Goal: Information Seeking & Learning: Learn about a topic

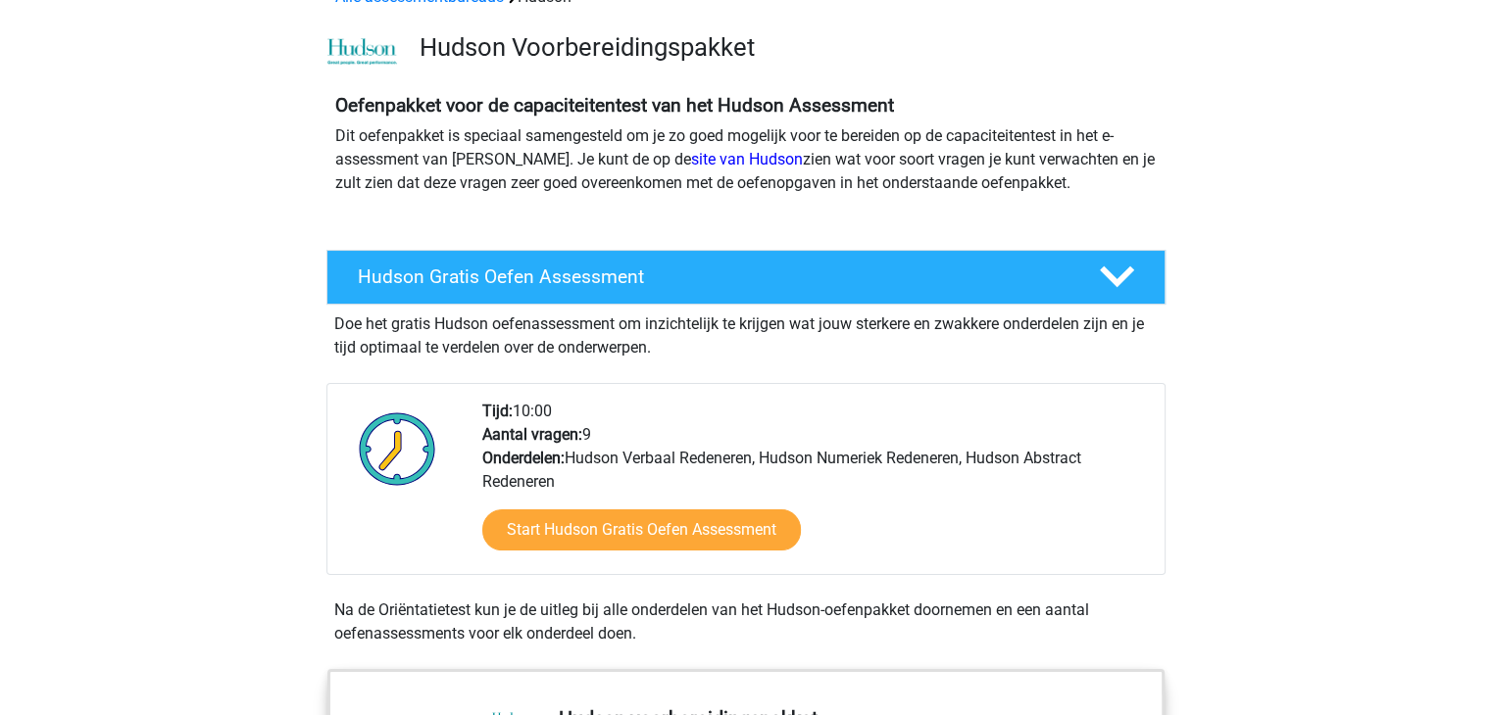
scroll to position [140, 0]
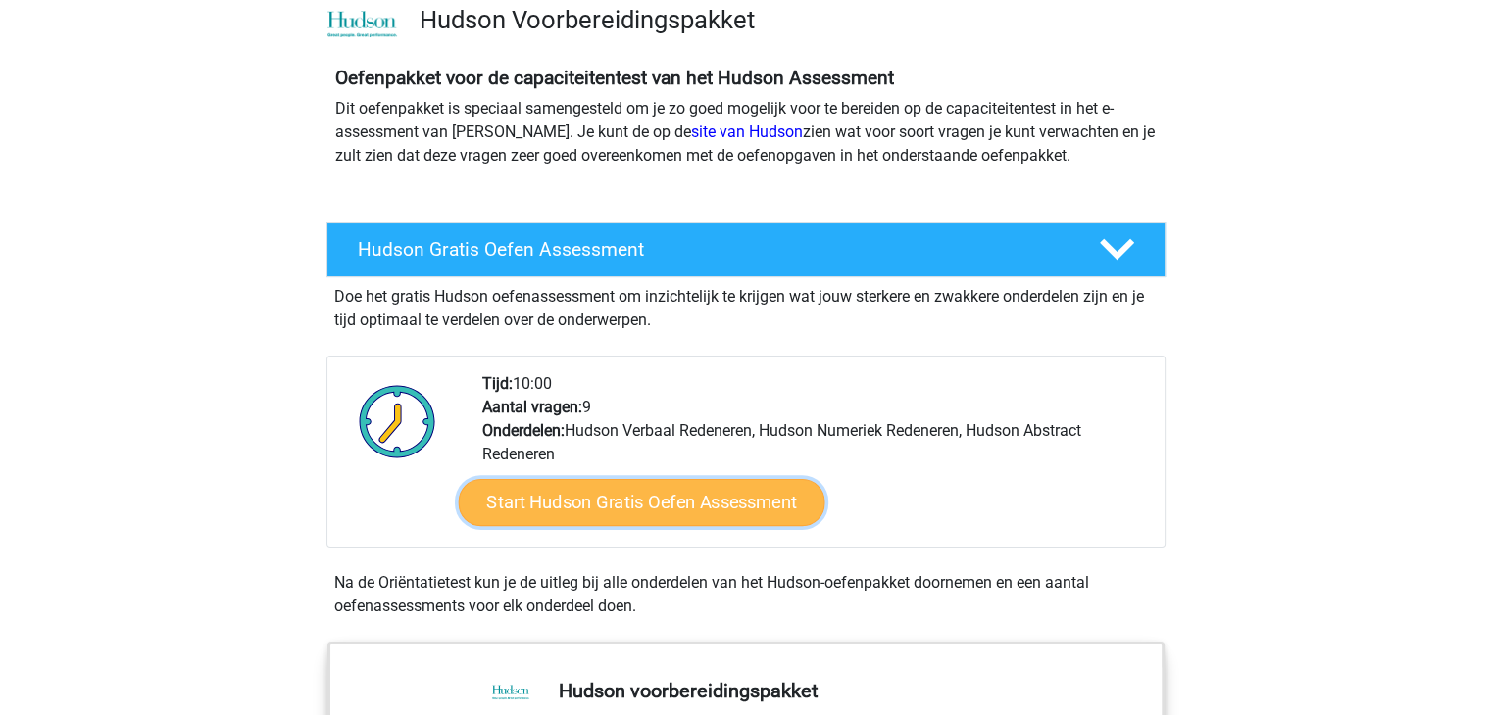
click at [584, 503] on link "Start Hudson Gratis Oefen Assessment" at bounding box center [641, 502] width 367 height 47
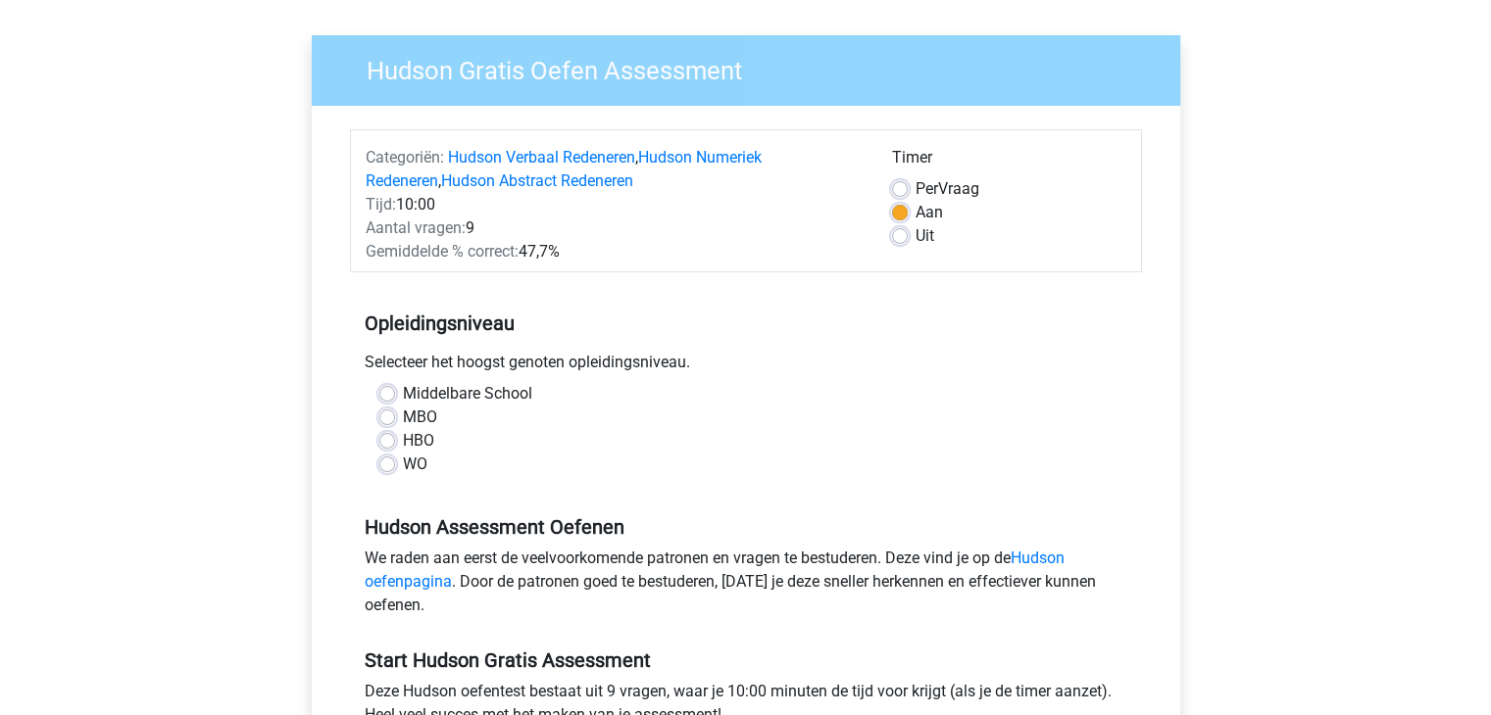
scroll to position [127, 0]
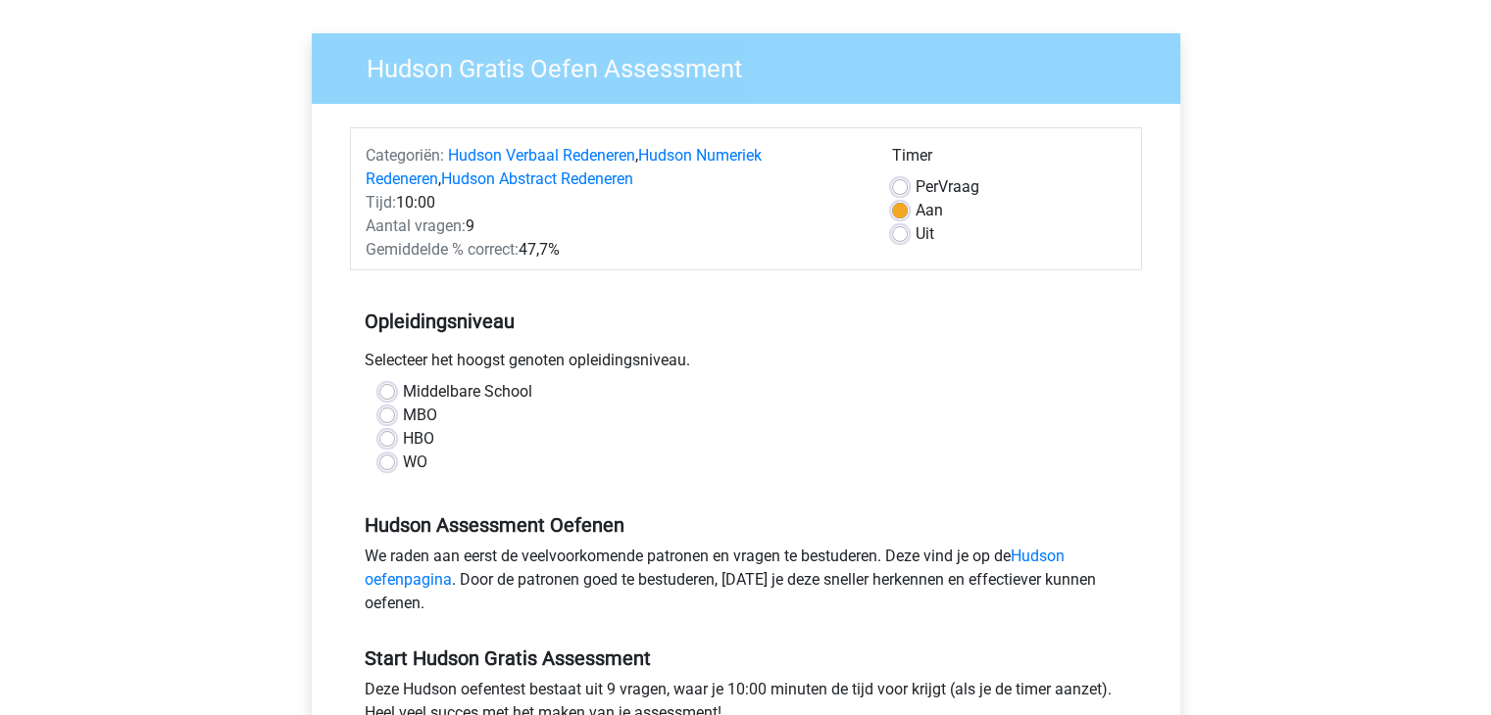
click at [403, 394] on label "Middelbare School" at bounding box center [467, 392] width 129 height 24
click at [384, 394] on input "Middelbare School" at bounding box center [387, 390] width 16 height 20
radio input "true"
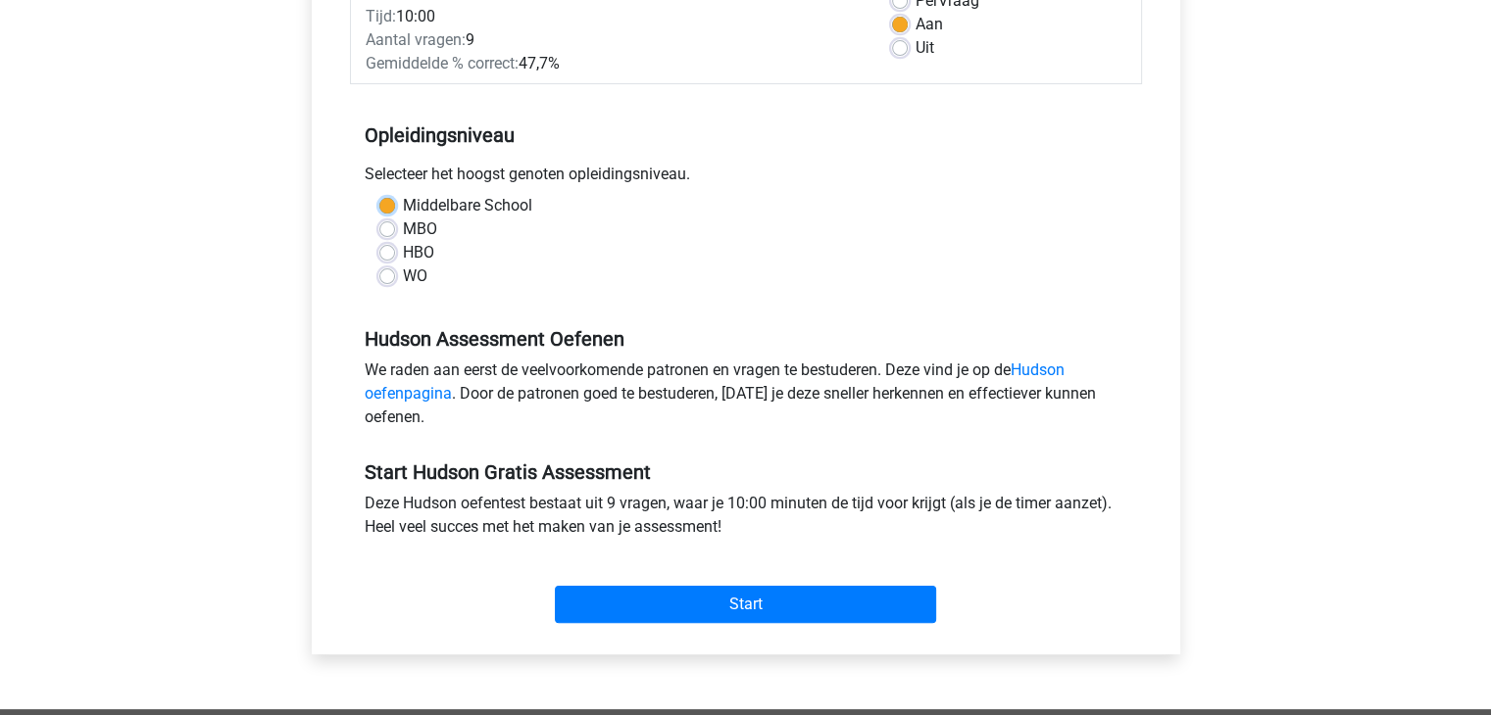
scroll to position [317, 0]
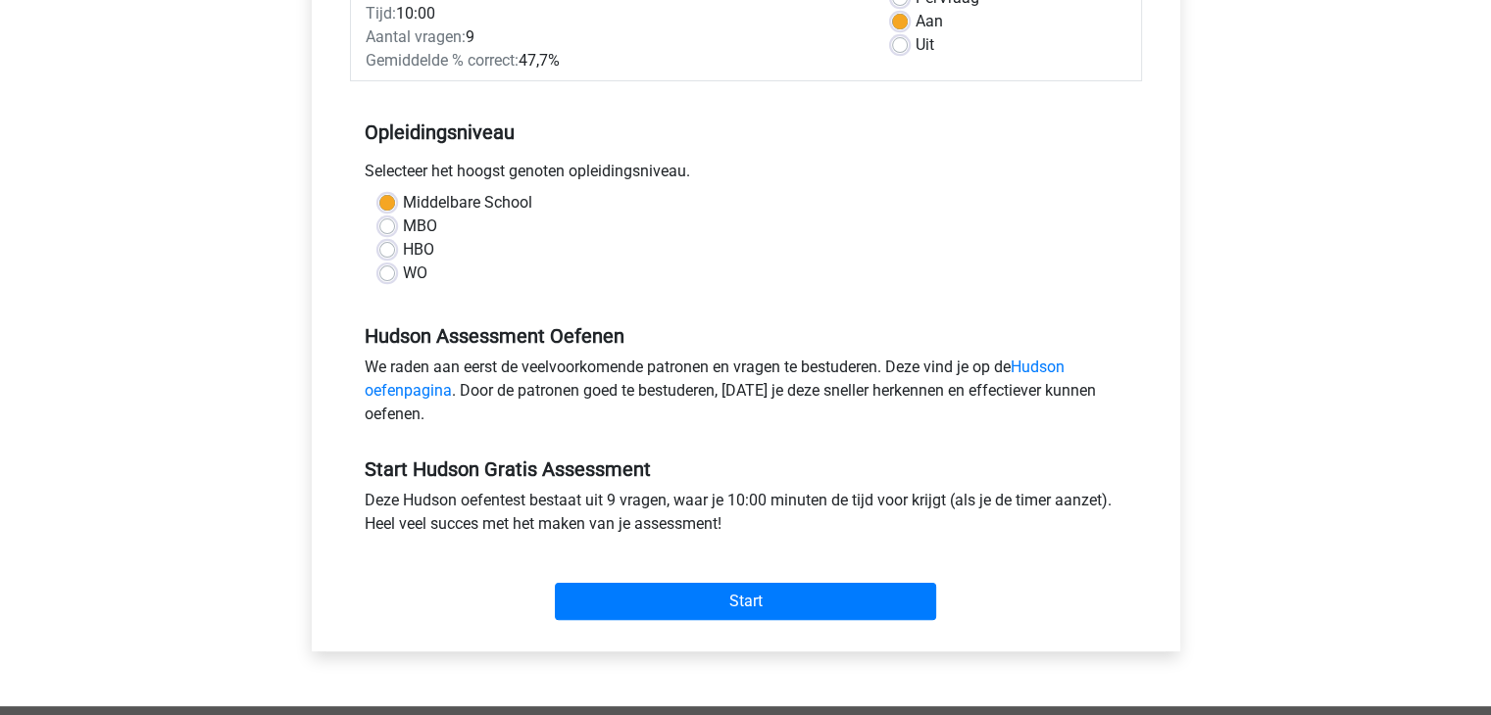
click at [612, 579] on div "Start" at bounding box center [746, 586] width 792 height 69
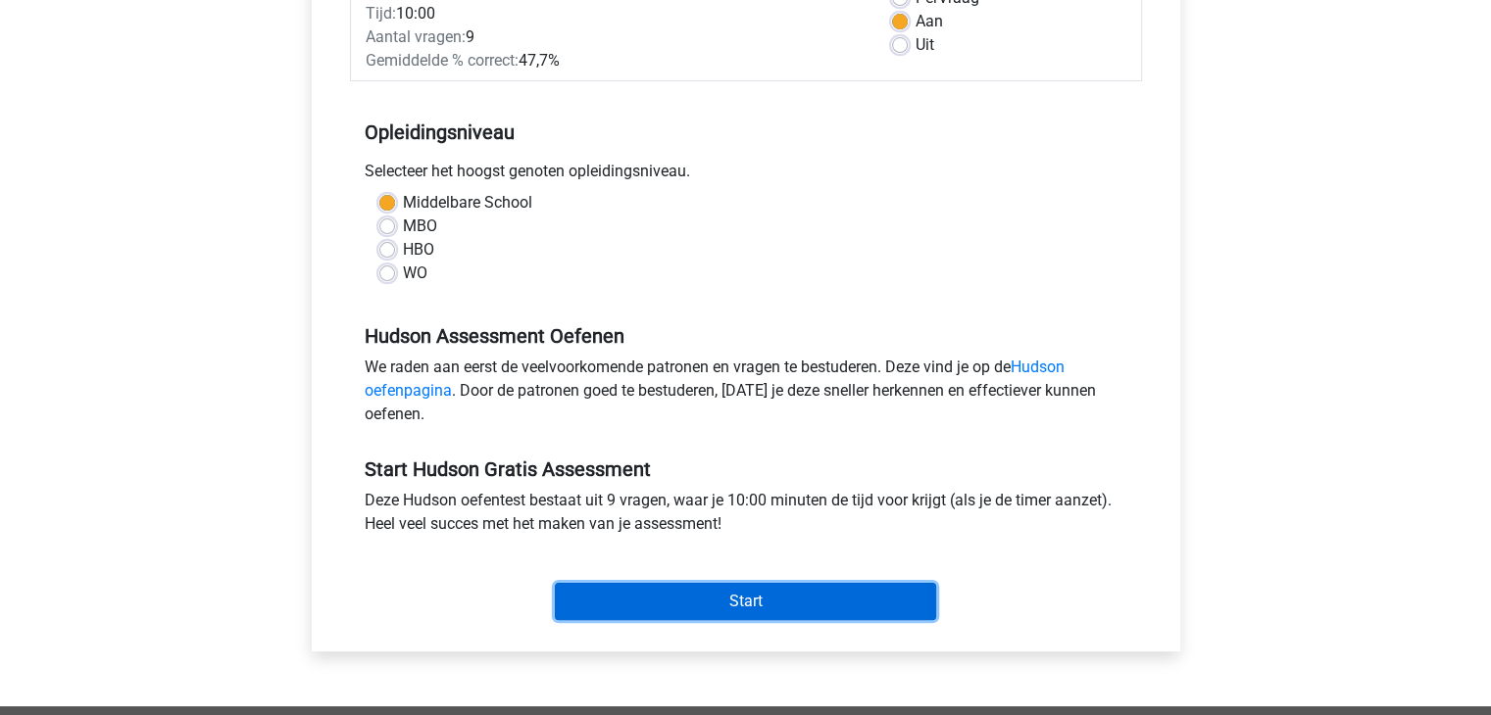
click at [605, 595] on input "Start" at bounding box center [745, 601] width 381 height 37
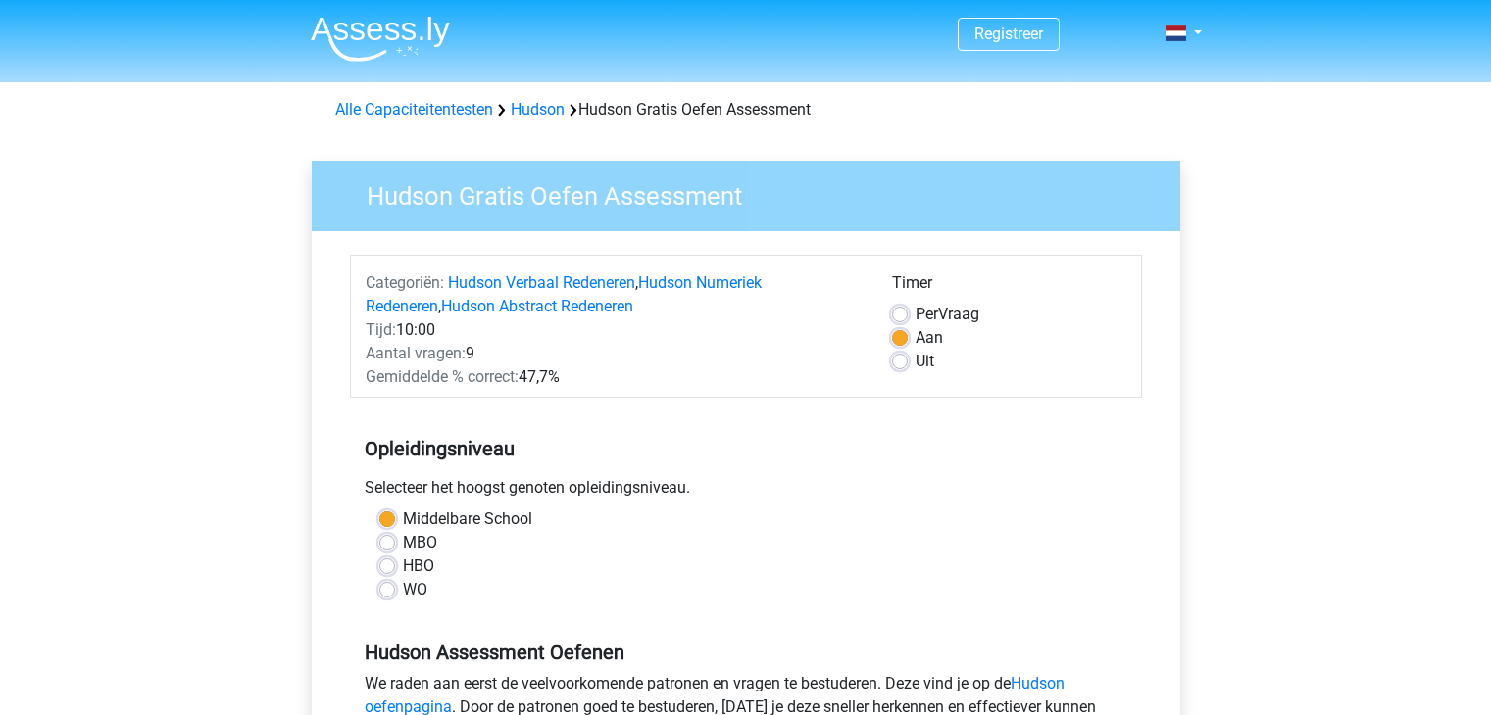
scroll to position [317, 0]
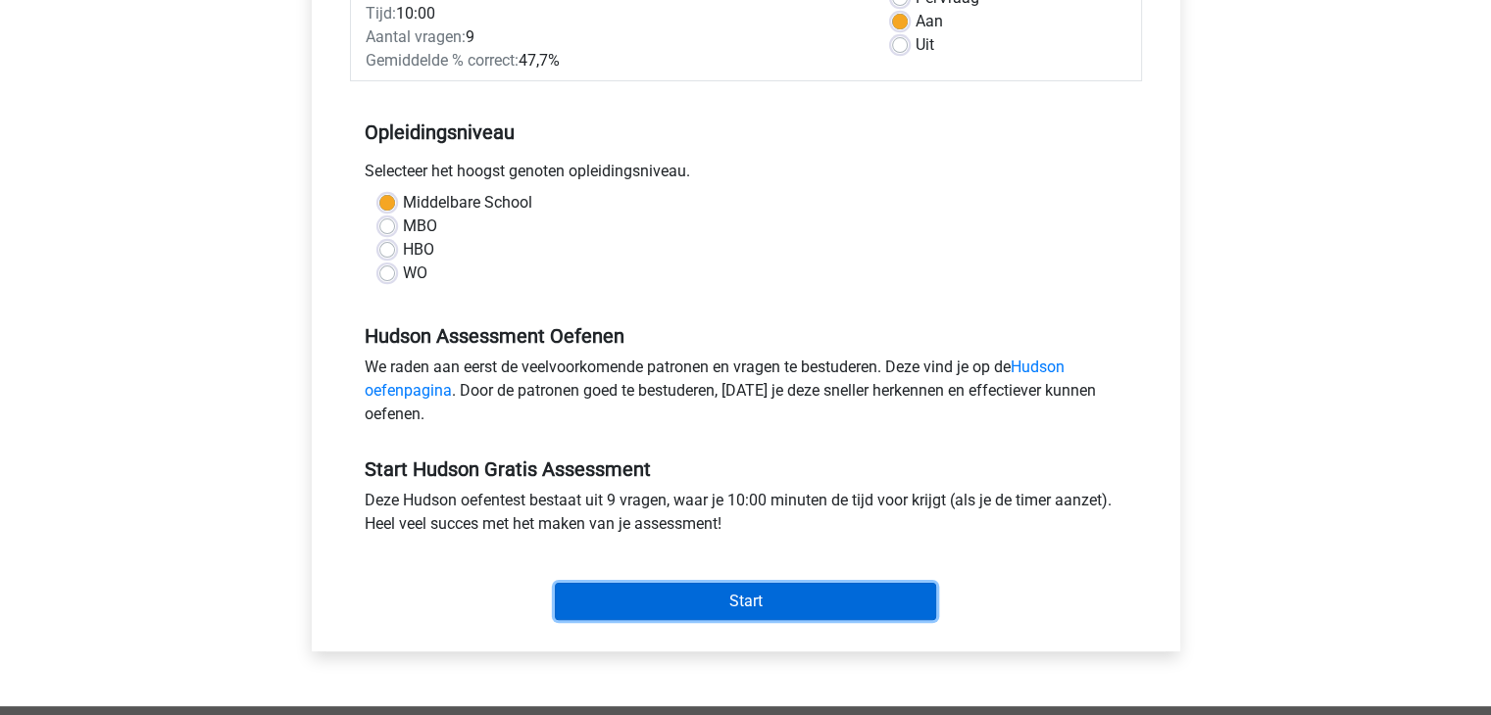
click at [642, 602] on input "Start" at bounding box center [745, 601] width 381 height 37
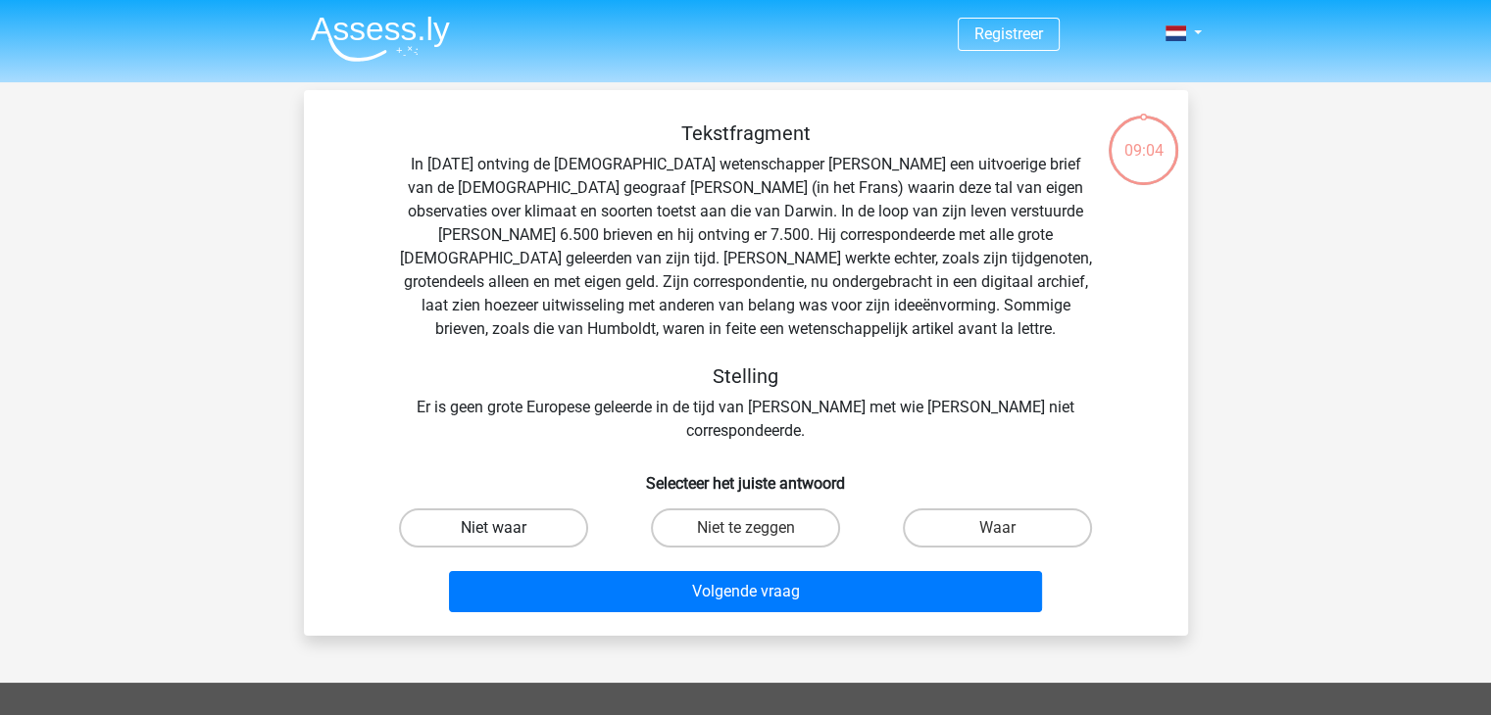
click at [550, 512] on label "Niet waar" at bounding box center [493, 528] width 189 height 39
click at [506, 528] on input "Niet waar" at bounding box center [499, 534] width 13 height 13
radio input "true"
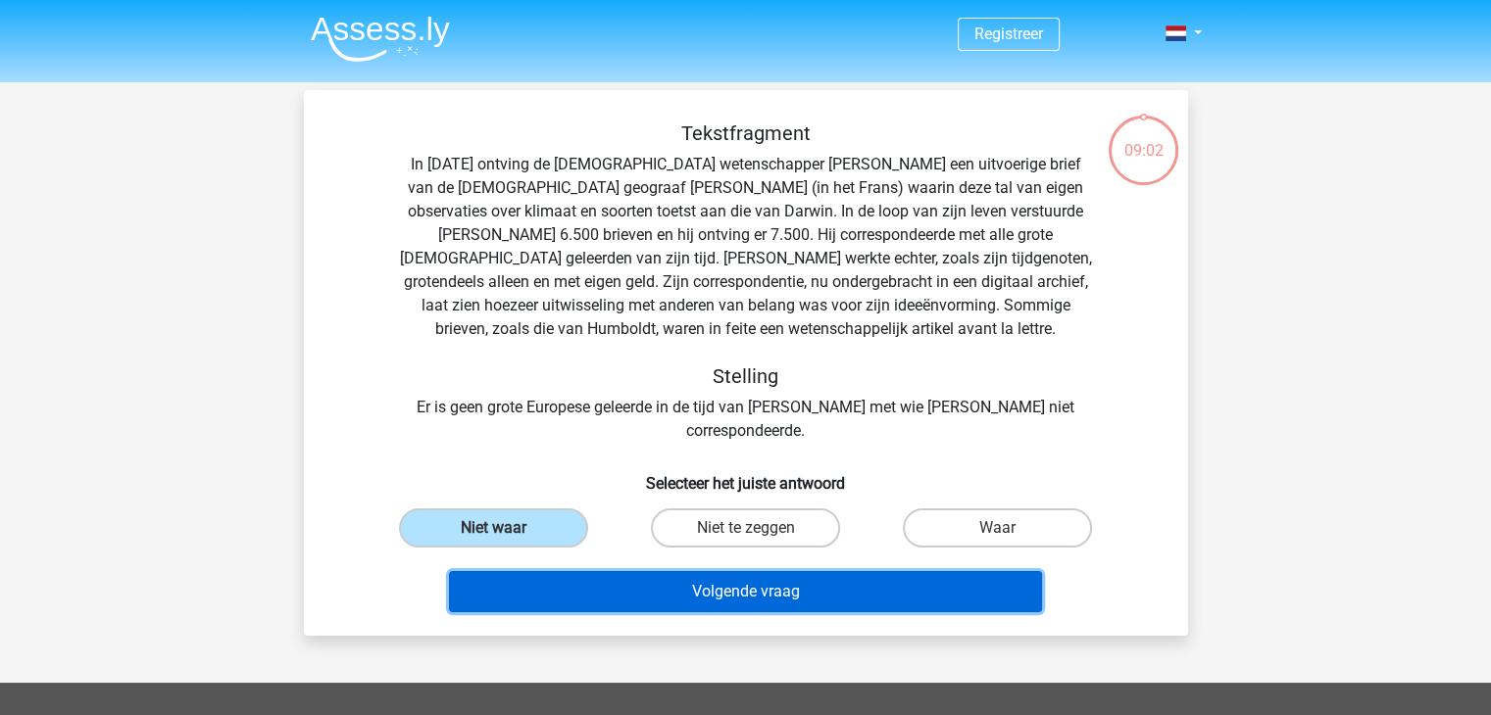
click at [646, 571] on button "Volgende vraag" at bounding box center [745, 591] width 593 height 41
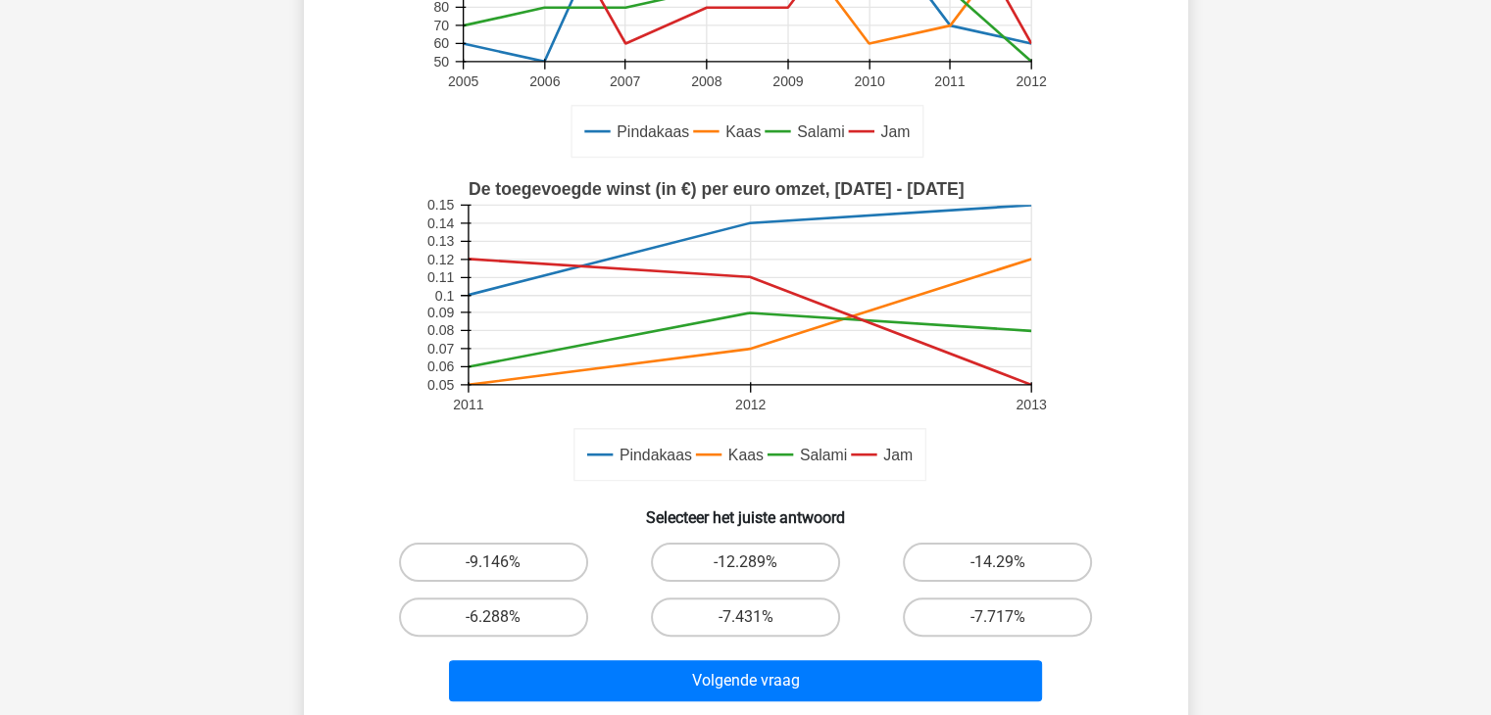
scroll to position [364, 0]
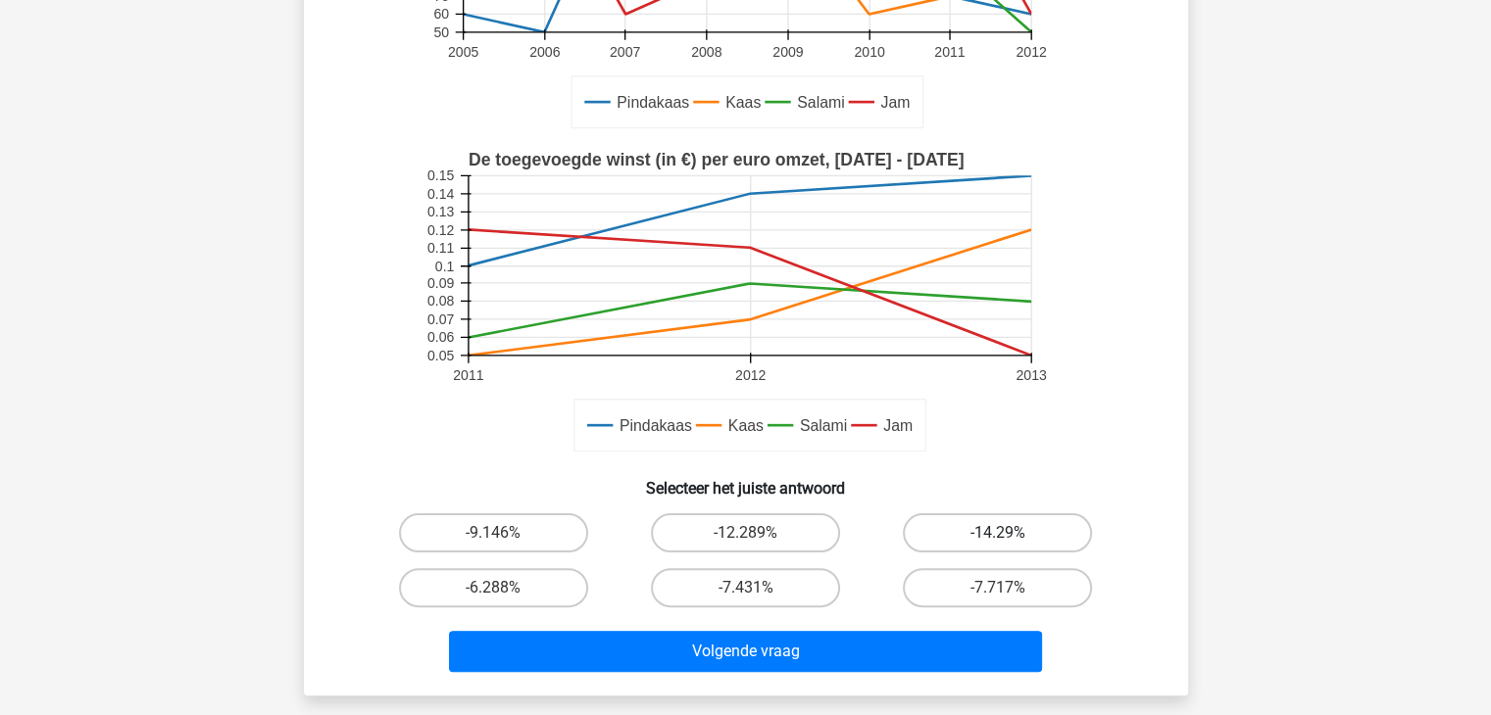
click at [964, 522] on label "-14.29%" at bounding box center [997, 533] width 189 height 39
click at [998, 533] on input "-14.29%" at bounding box center [1004, 539] width 13 height 13
radio input "true"
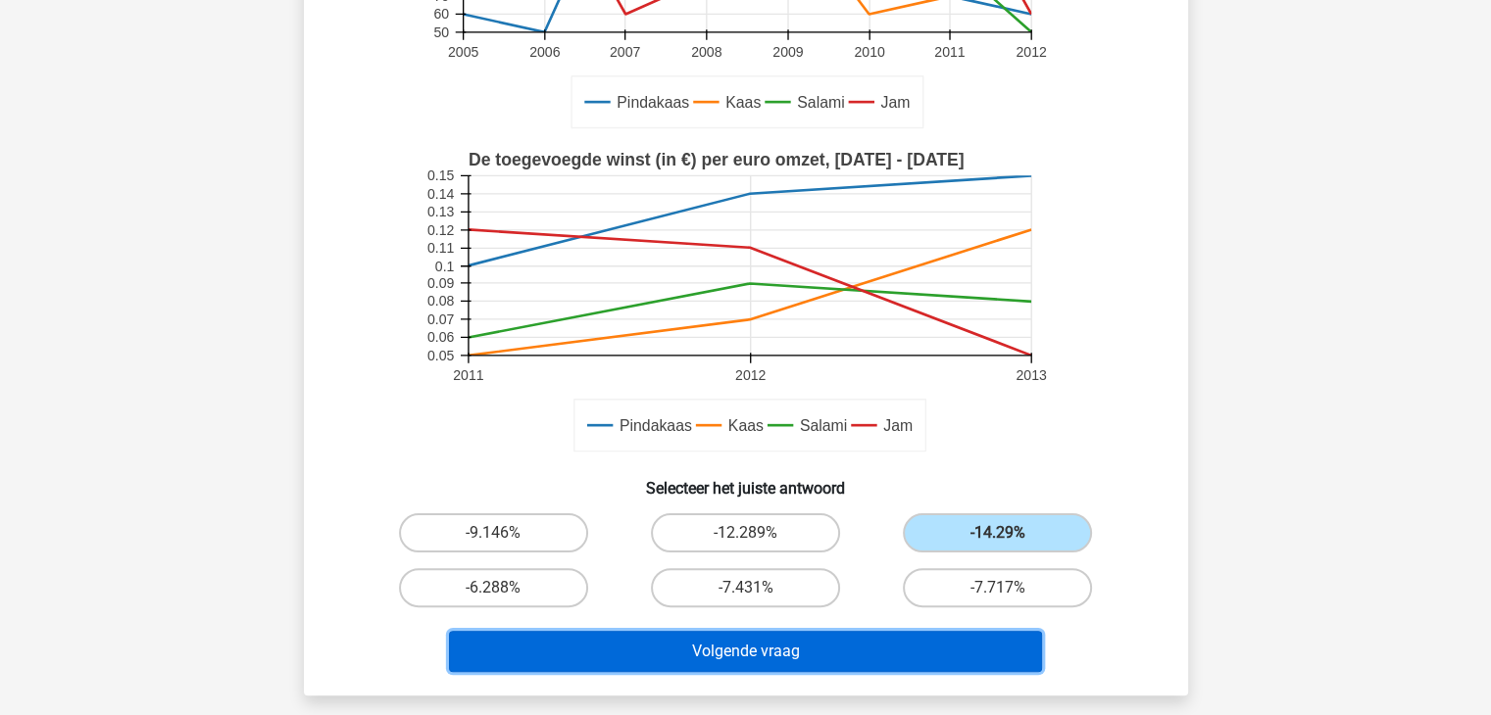
click at [773, 651] on button "Volgende vraag" at bounding box center [745, 651] width 593 height 41
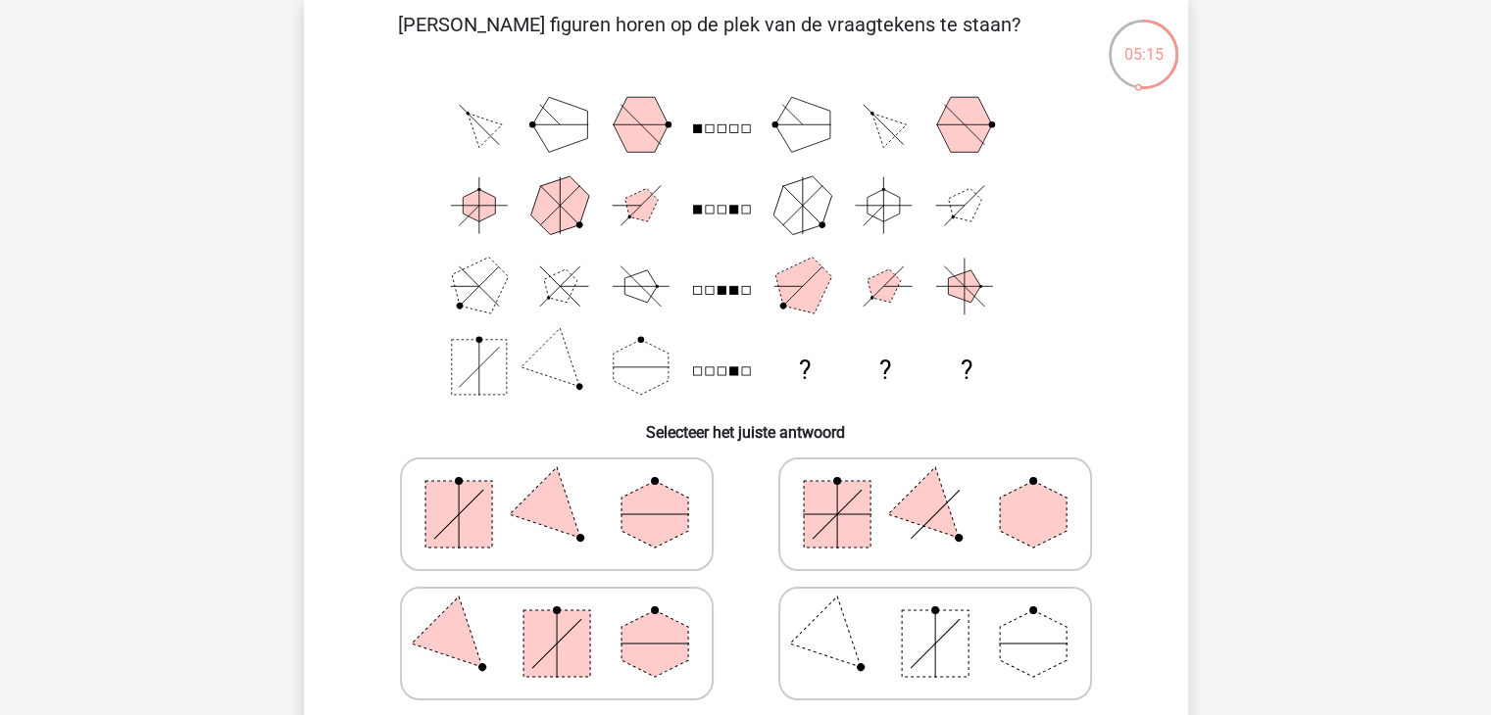
scroll to position [97, 0]
click at [587, 614] on rect at bounding box center [556, 643] width 67 height 67
click at [569, 614] on input "radio" at bounding box center [563, 612] width 13 height 13
radio input "true"
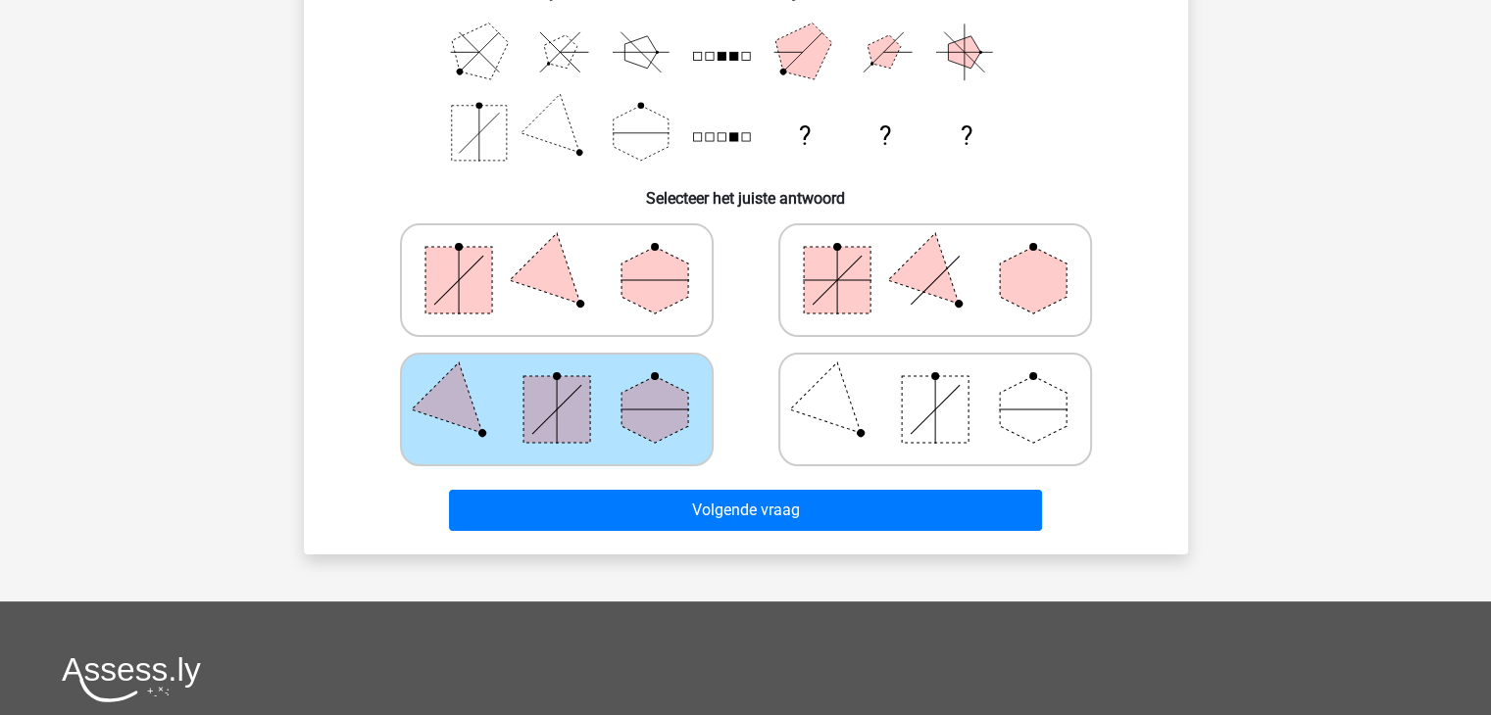
scroll to position [377, 0]
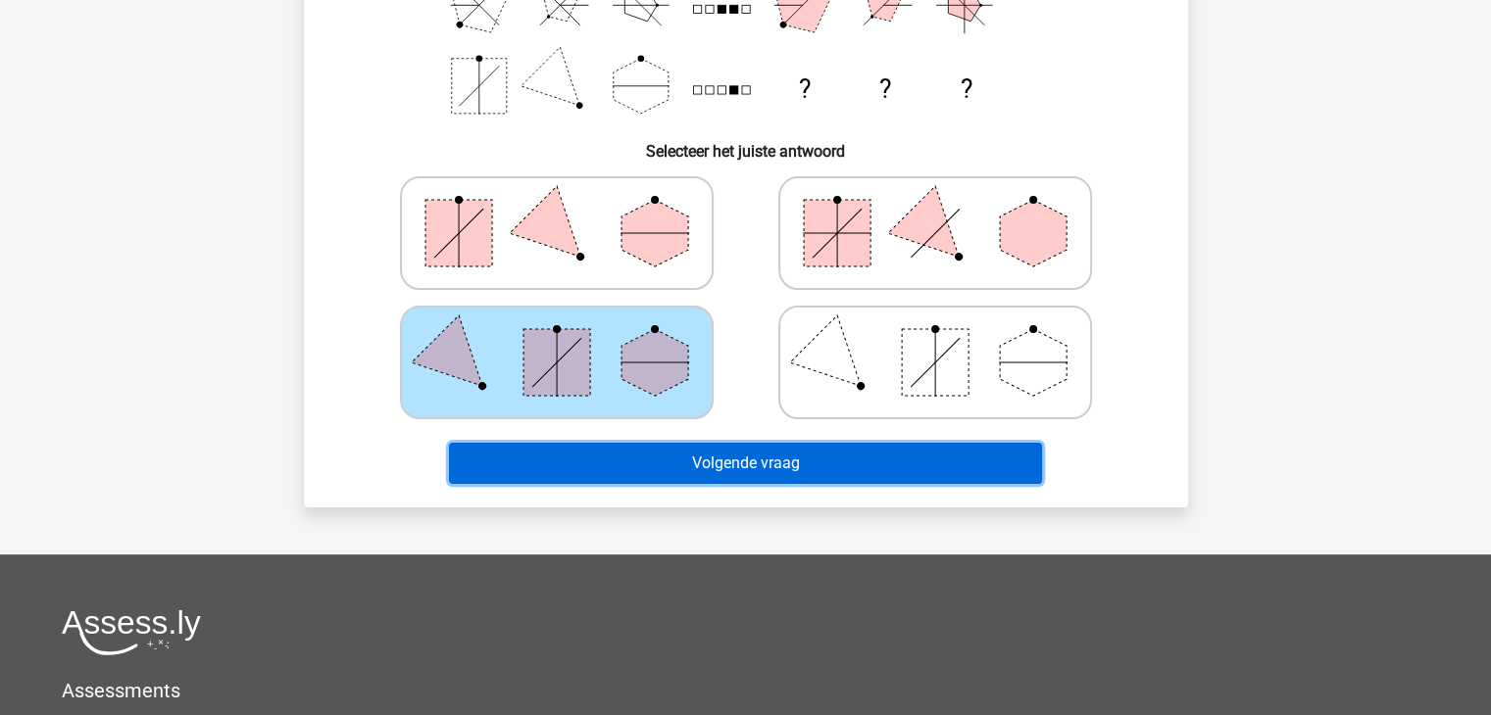
click at [958, 474] on button "Volgende vraag" at bounding box center [745, 463] width 593 height 41
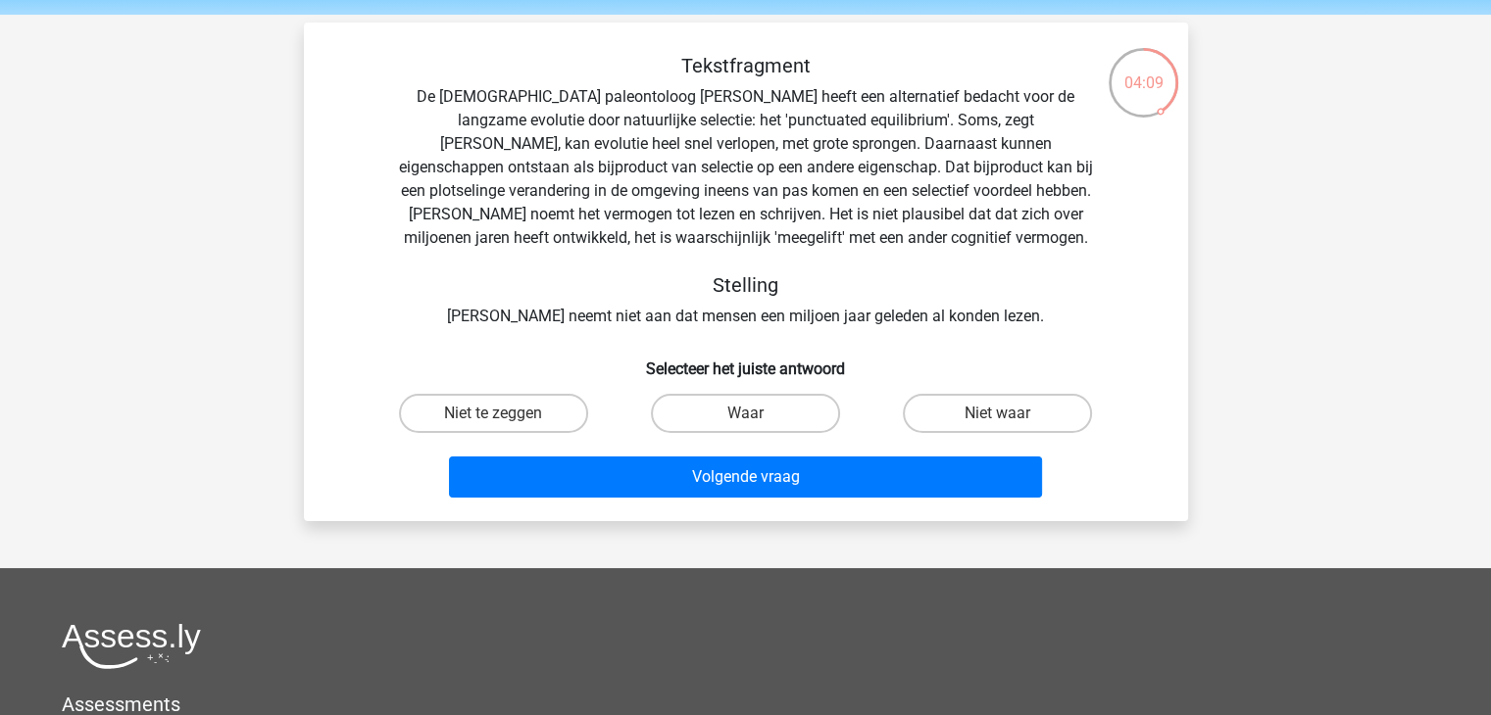
scroll to position [43, 0]
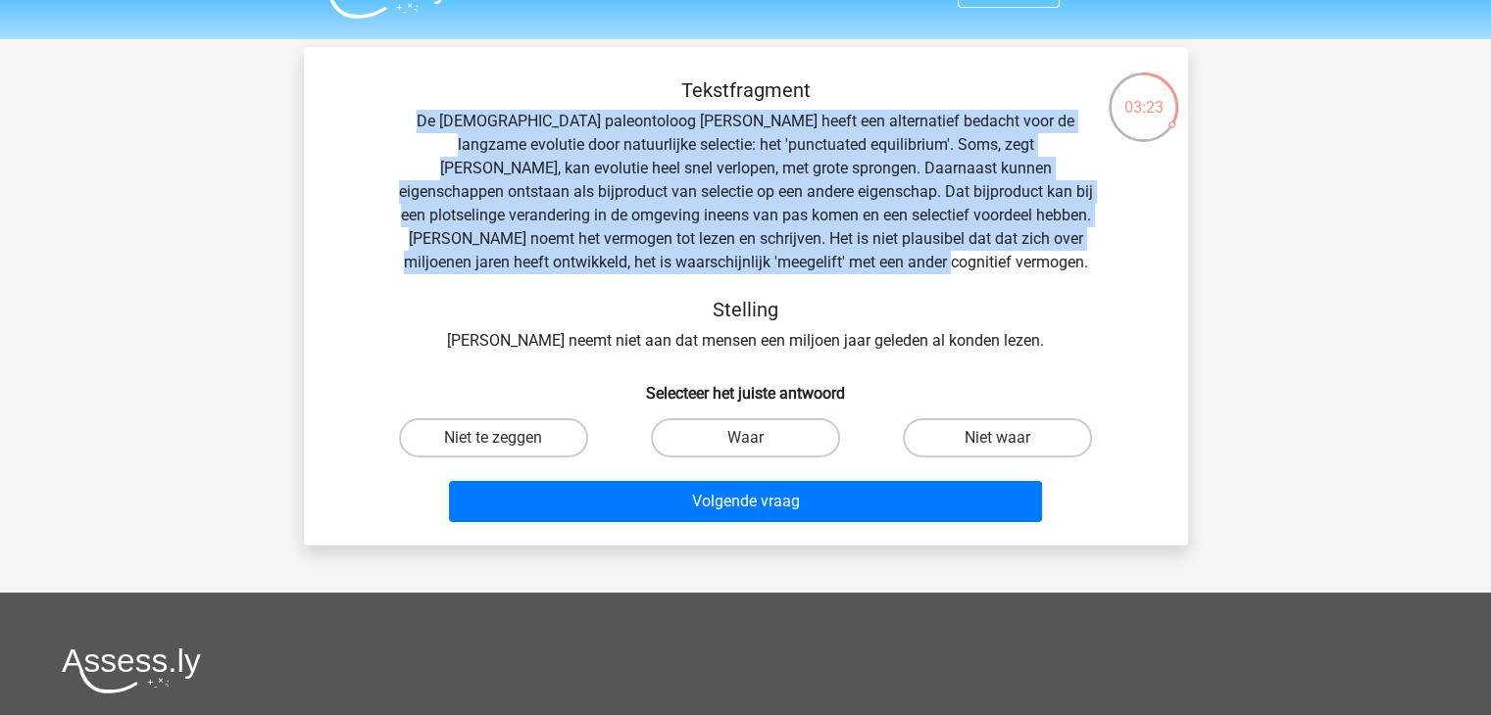
drag, startPoint x: 412, startPoint y: 123, endPoint x: 1032, endPoint y: 271, distance: 637.8
click at [1032, 271] on div "Tekstfragment De Amerikaanse paleontoloog Stephen Jay Gould heeft een alternati…" at bounding box center [745, 215] width 821 height 274
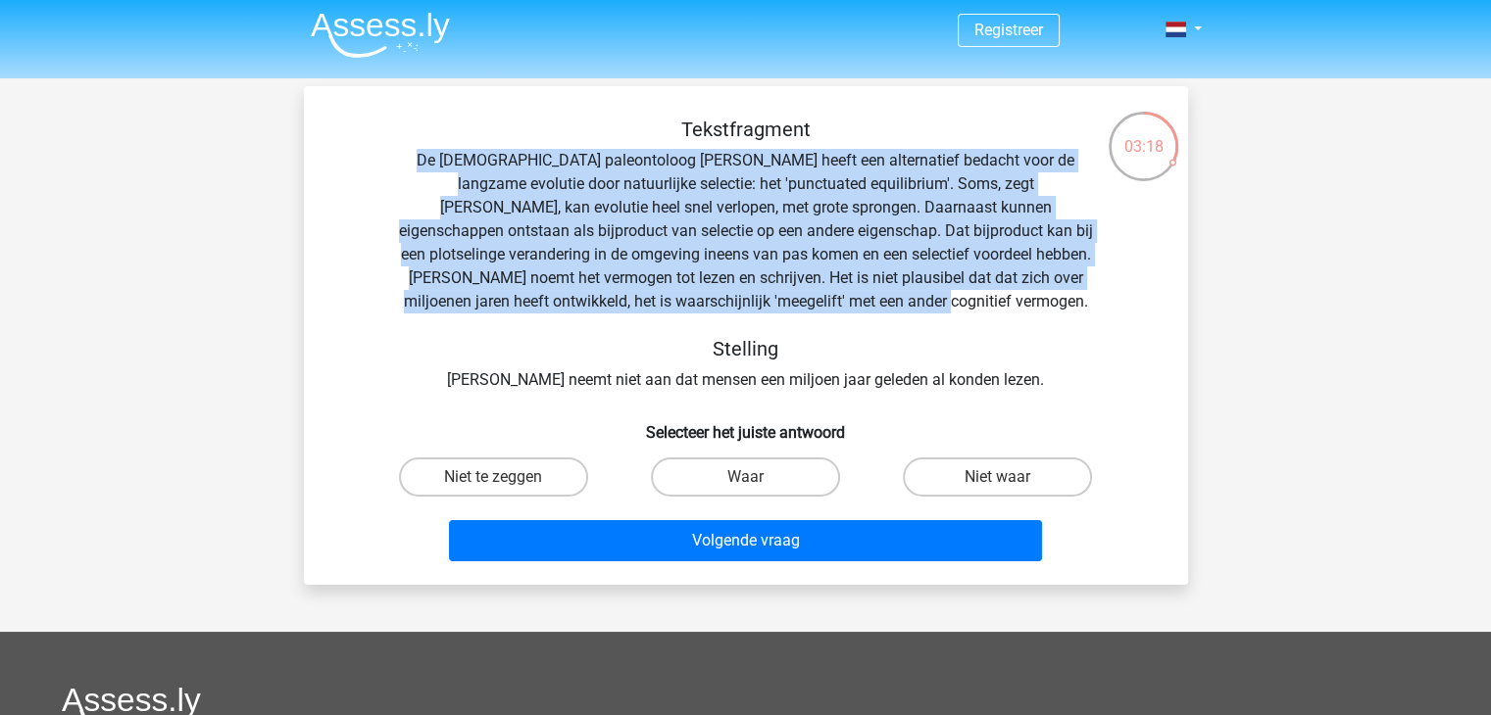
scroll to position [3, 0]
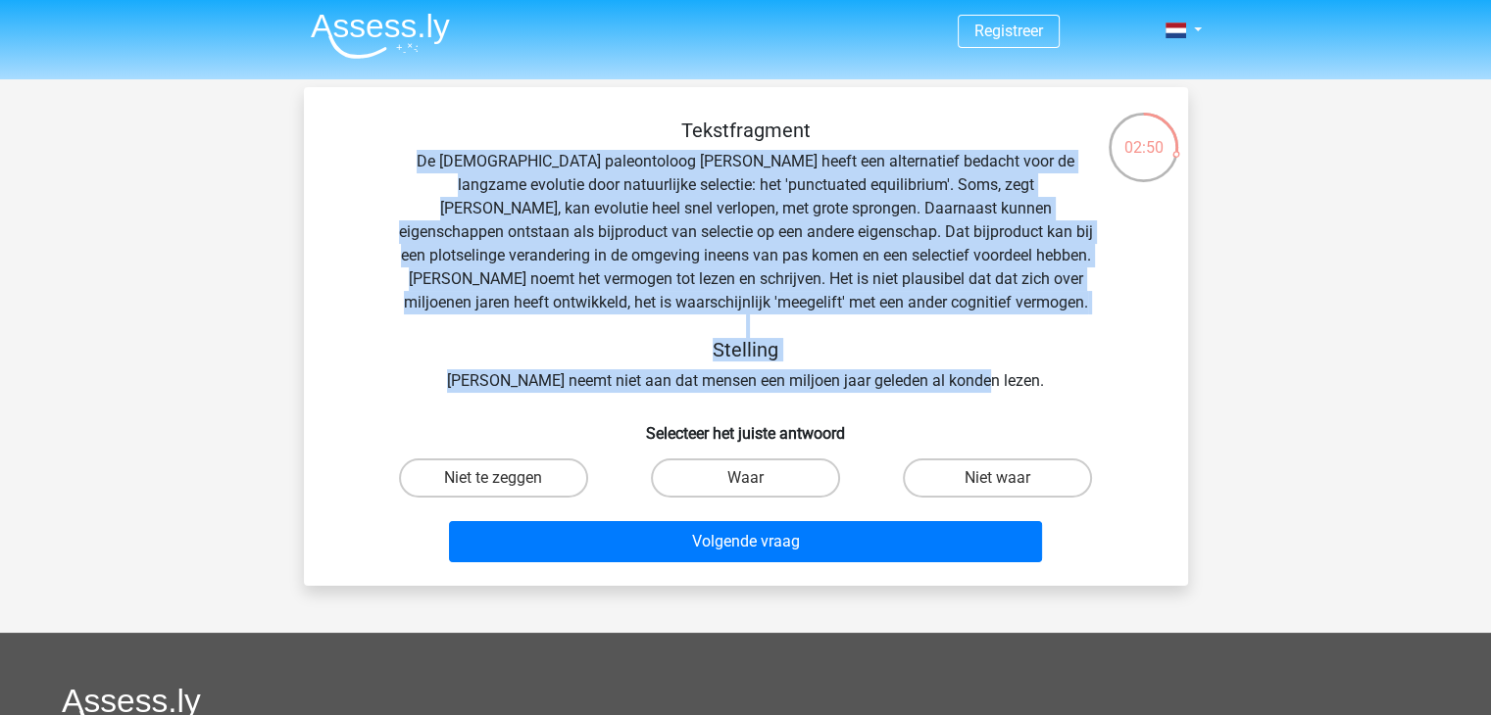
drag, startPoint x: 1025, startPoint y: 385, endPoint x: 392, endPoint y: 166, distance: 670.1
click at [392, 166] on div "Tekstfragment De Amerikaanse paleontoloog Stephen Jay Gould heeft een alternati…" at bounding box center [745, 256] width 821 height 274
copy div "De Amerikaanse paleontoloog Stephen Jay Gould heeft een alternatief bedacht voo…"
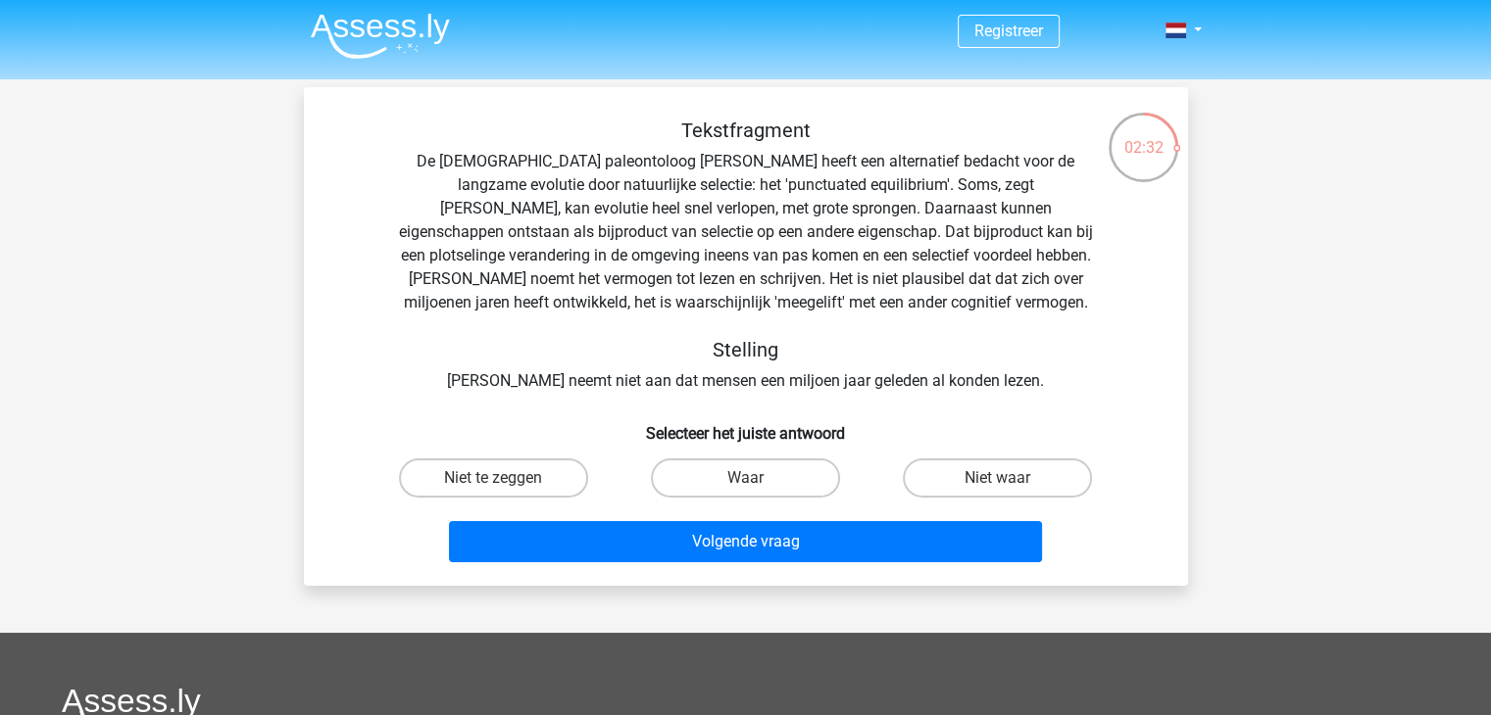
click at [800, 456] on div "Waar" at bounding box center [745, 478] width 252 height 55
click at [798, 461] on label "Waar" at bounding box center [745, 478] width 189 height 39
click at [758, 478] on input "Waar" at bounding box center [751, 484] width 13 height 13
radio input "true"
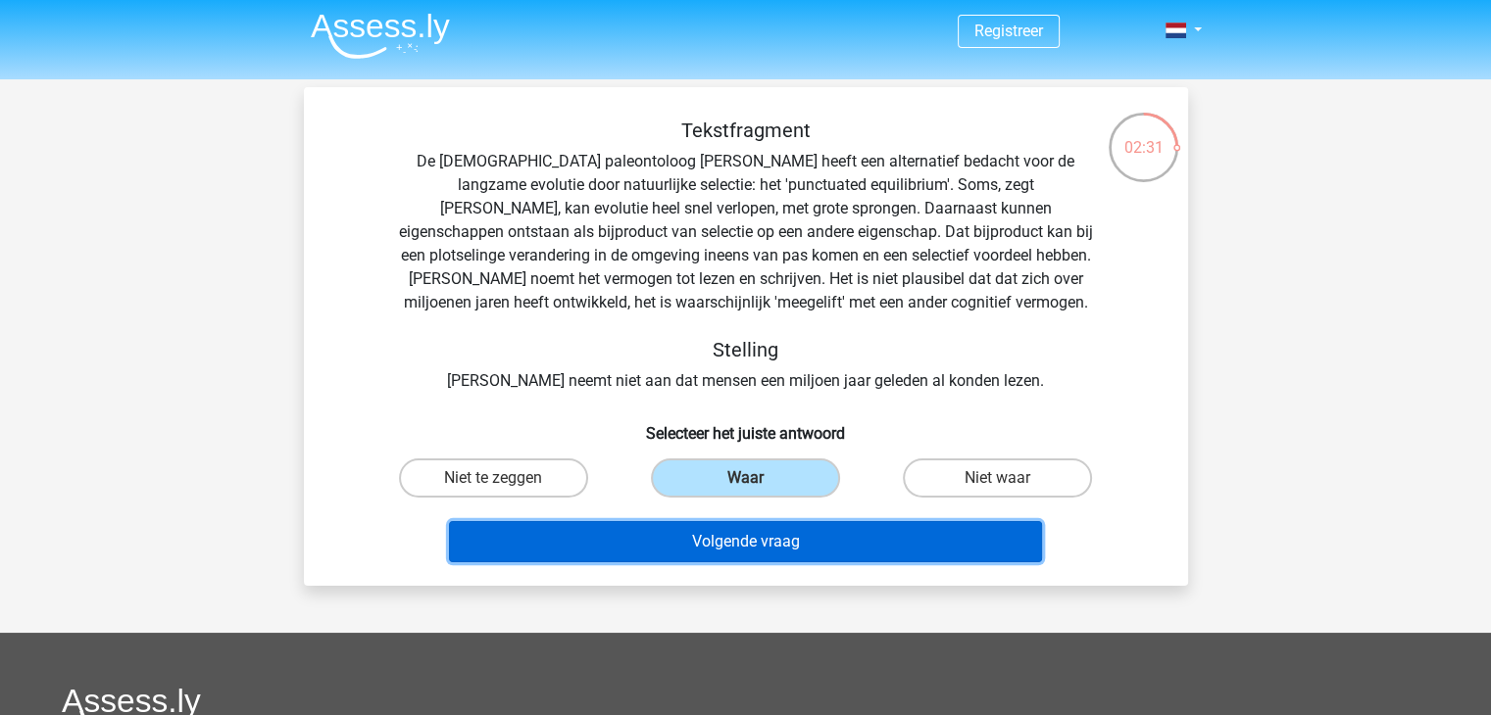
click at [763, 545] on button "Volgende vraag" at bounding box center [745, 541] width 593 height 41
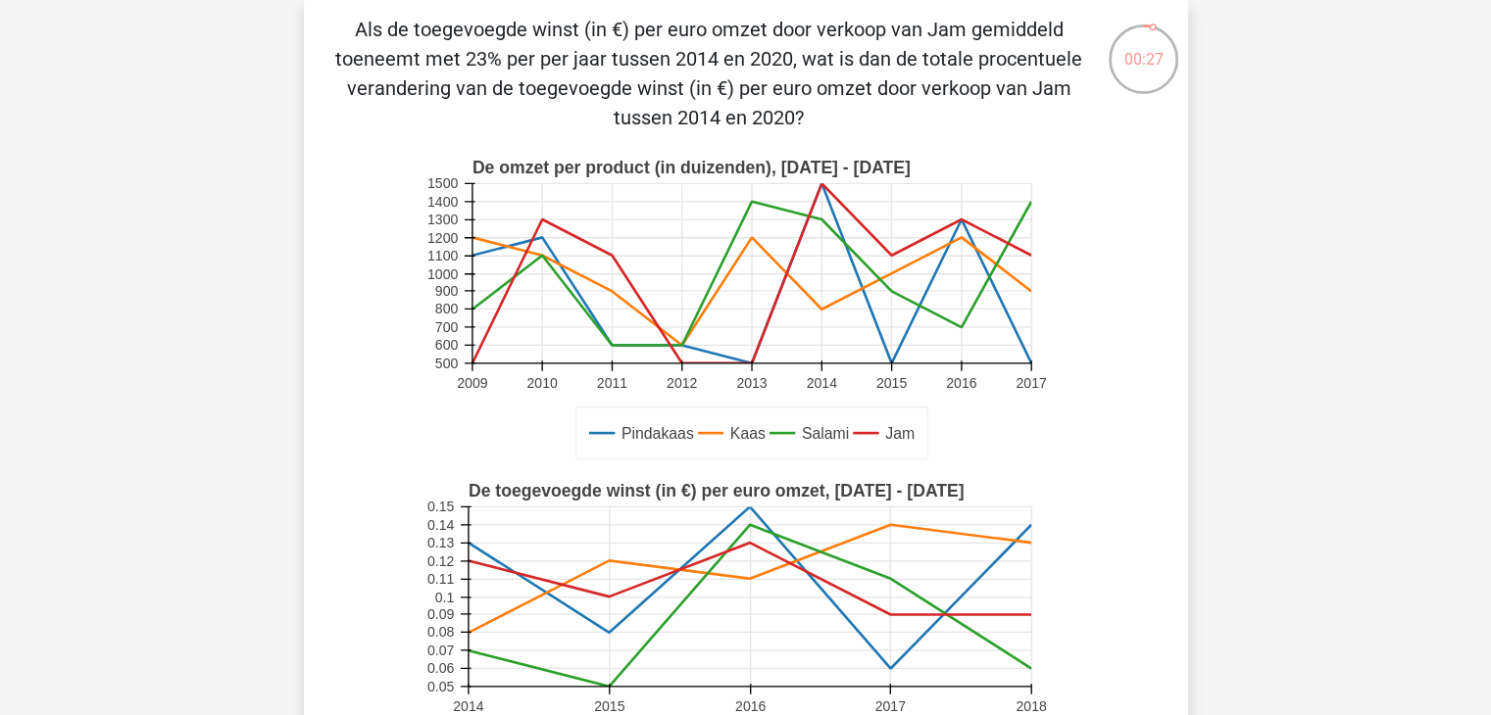
scroll to position [89, 0]
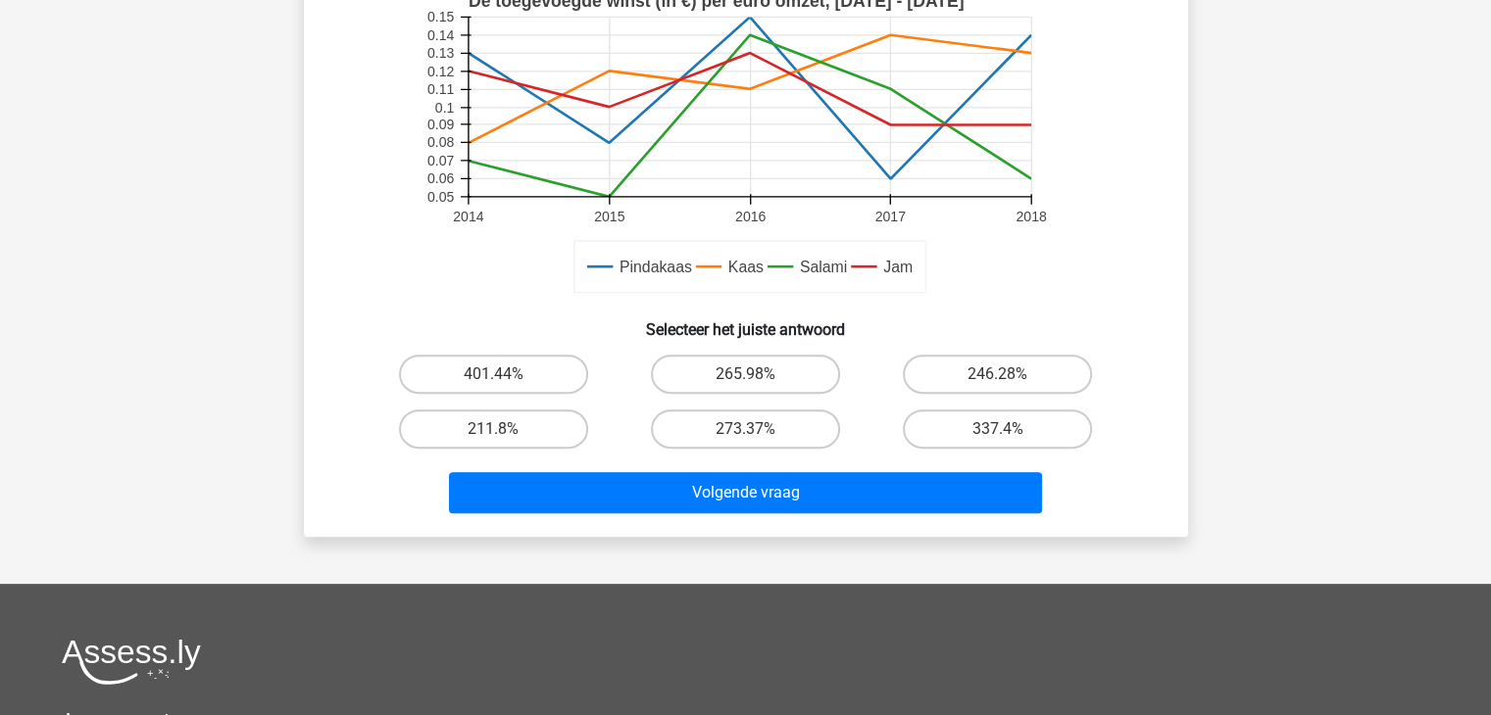
scroll to position [582, 0]
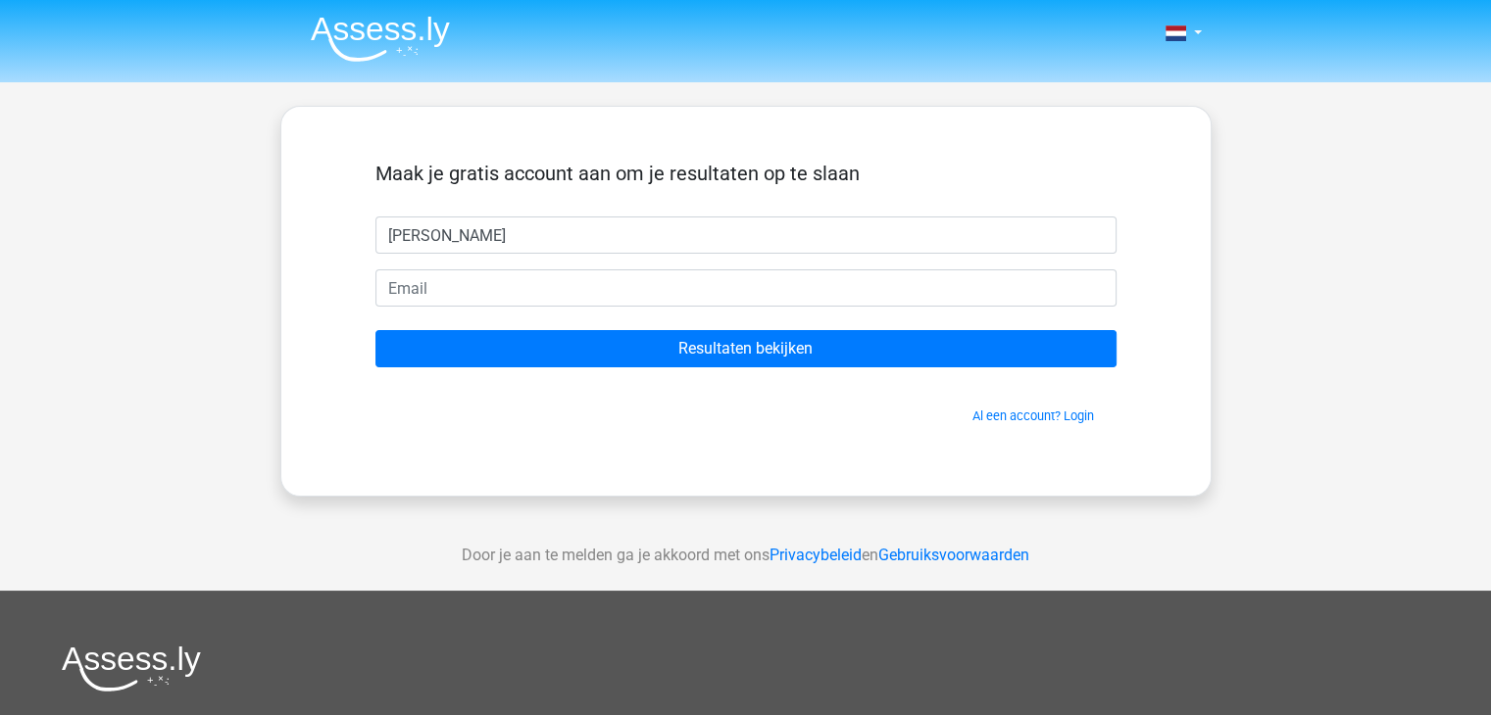
type input "[PERSON_NAME]"
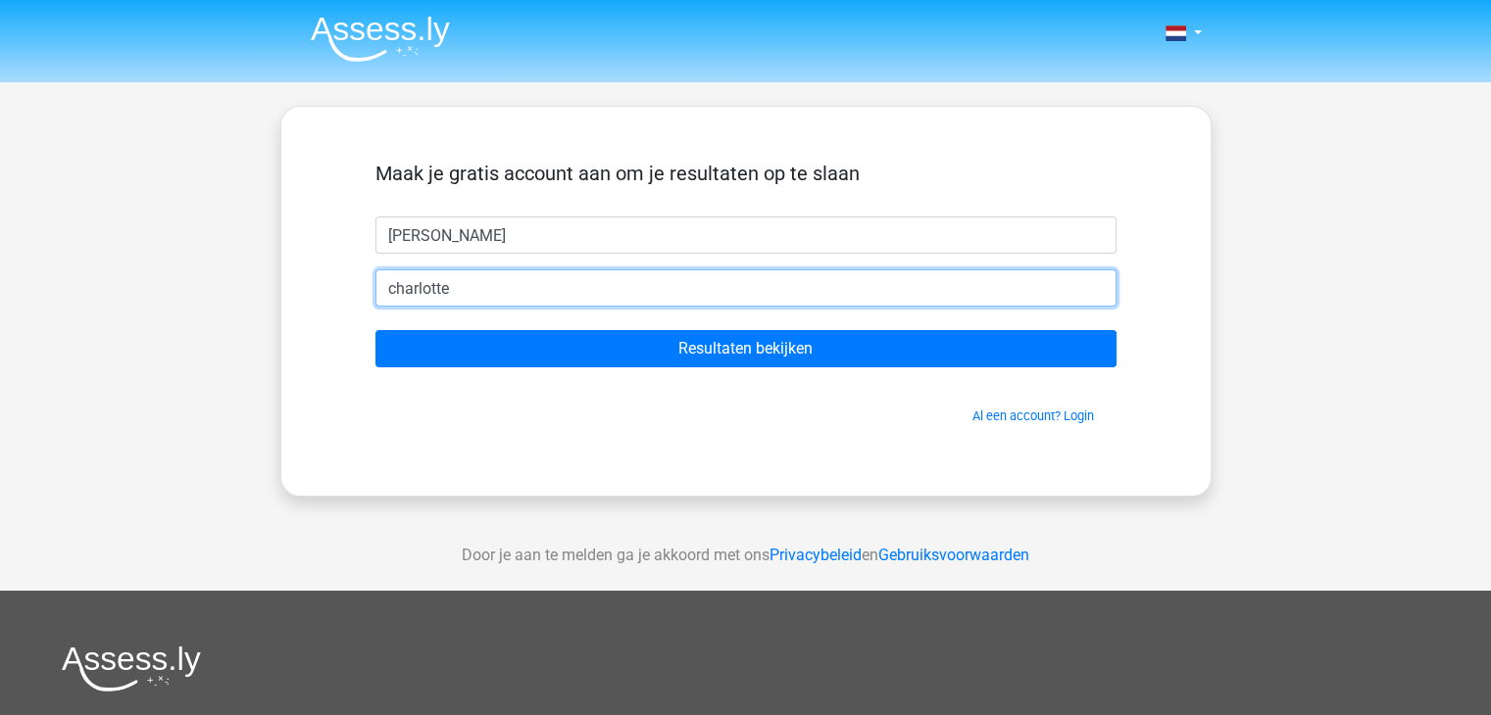
type input "[EMAIL_ADDRESS][DOMAIN_NAME]"
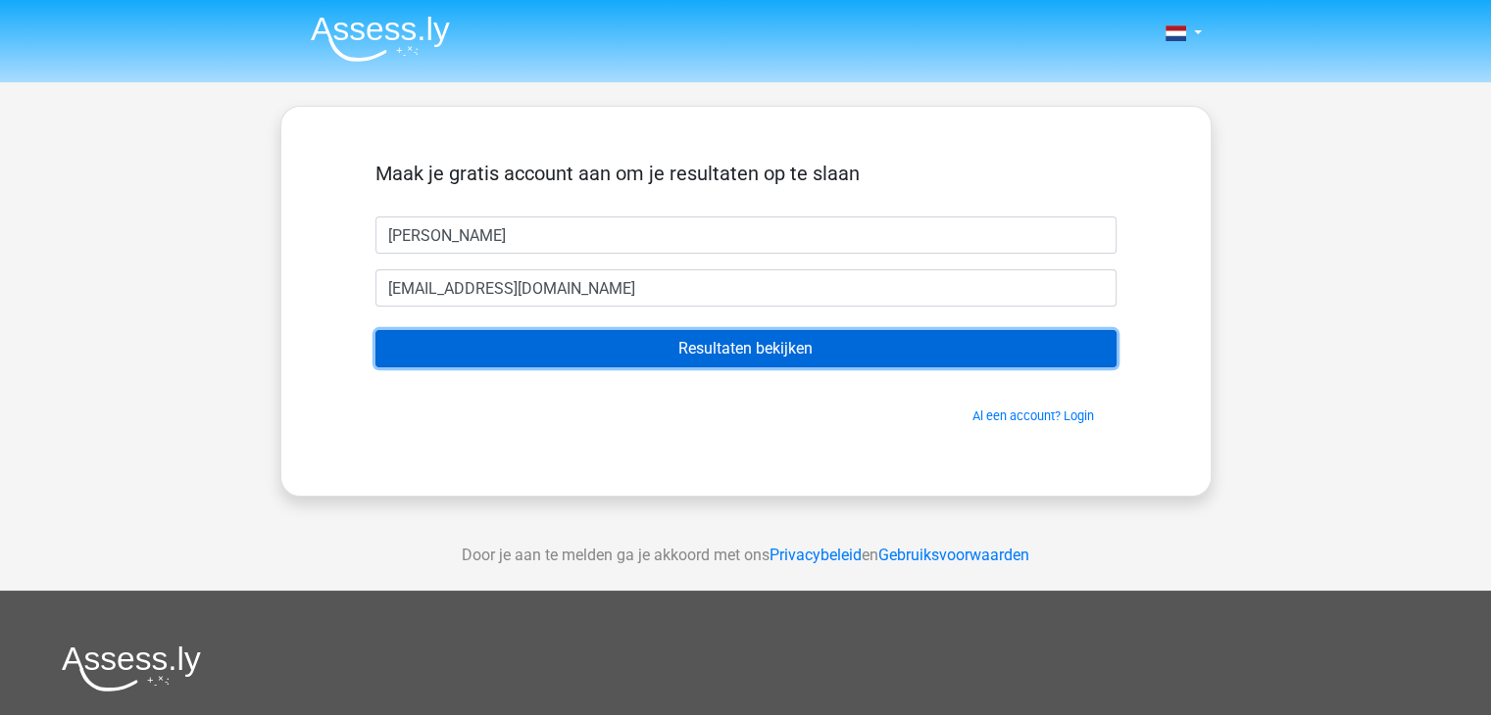
click at [649, 348] on input "Resultaten bekijken" at bounding box center [745, 348] width 741 height 37
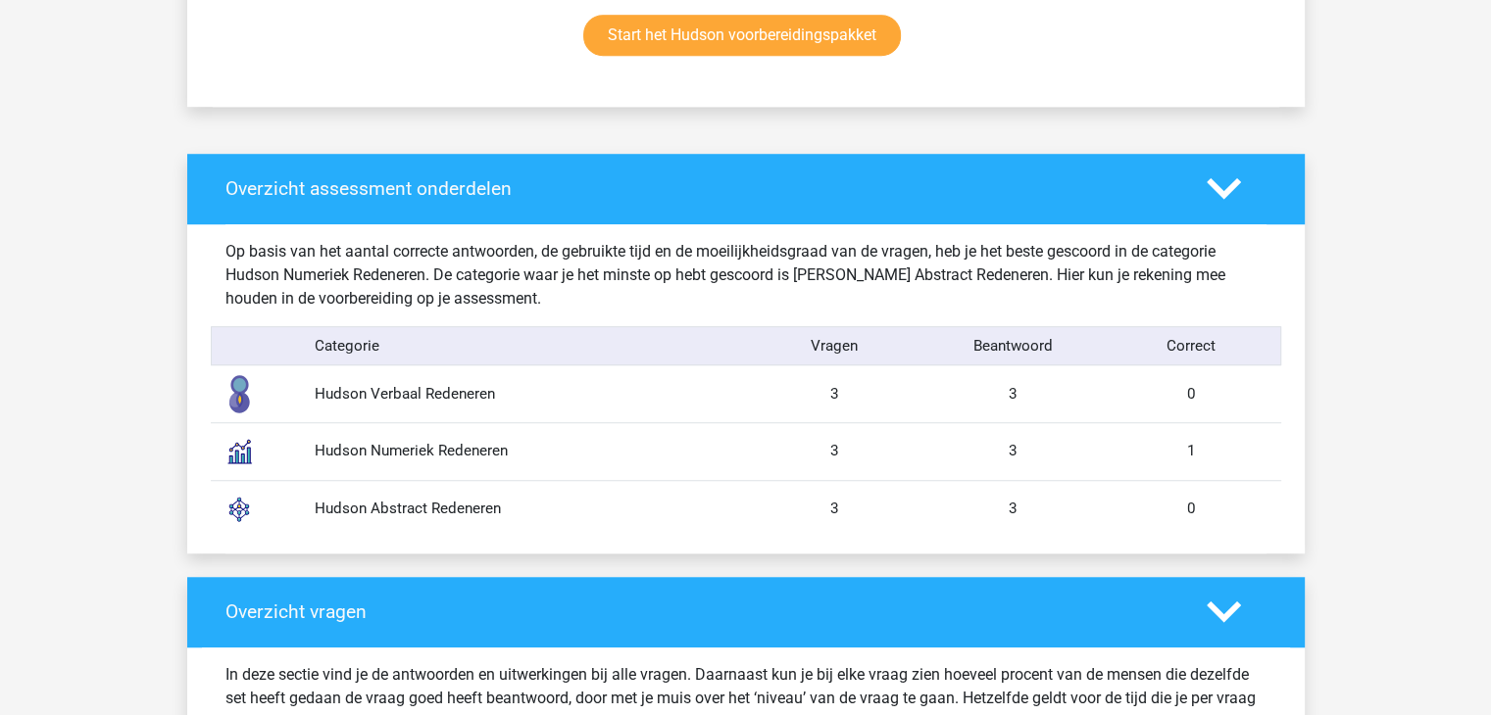
scroll to position [1364, 0]
click at [1223, 193] on polygon at bounding box center [1223, 189] width 34 height 22
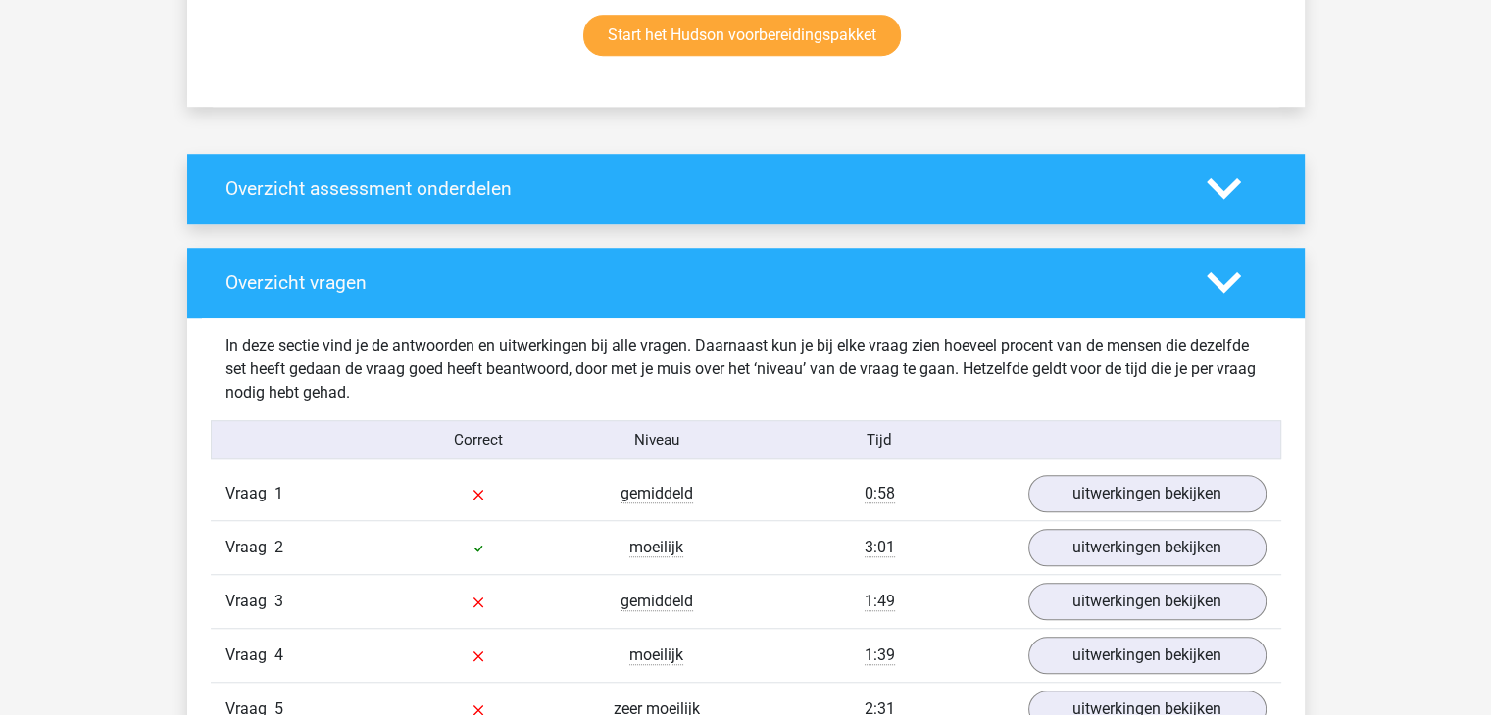
click at [1223, 193] on polygon at bounding box center [1223, 189] width 34 height 22
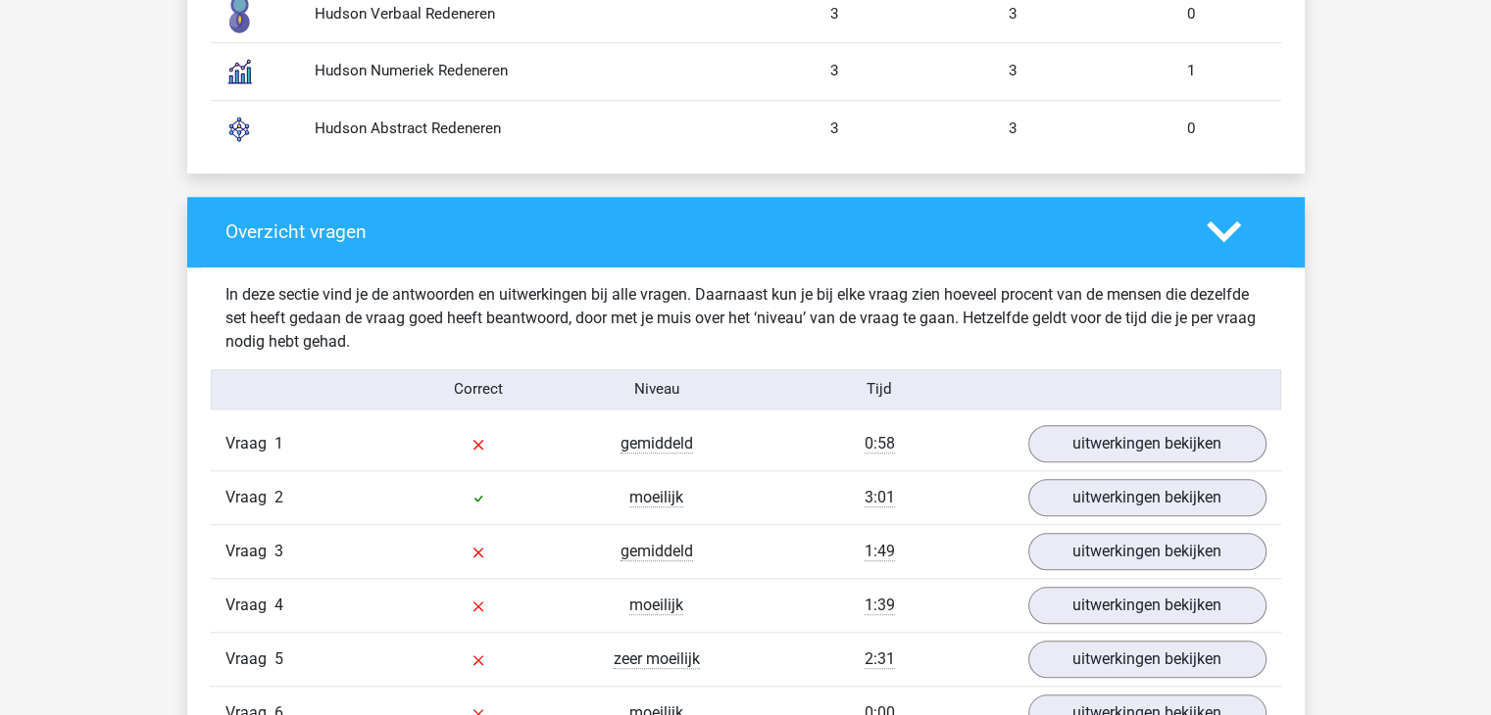
scroll to position [1746, 0]
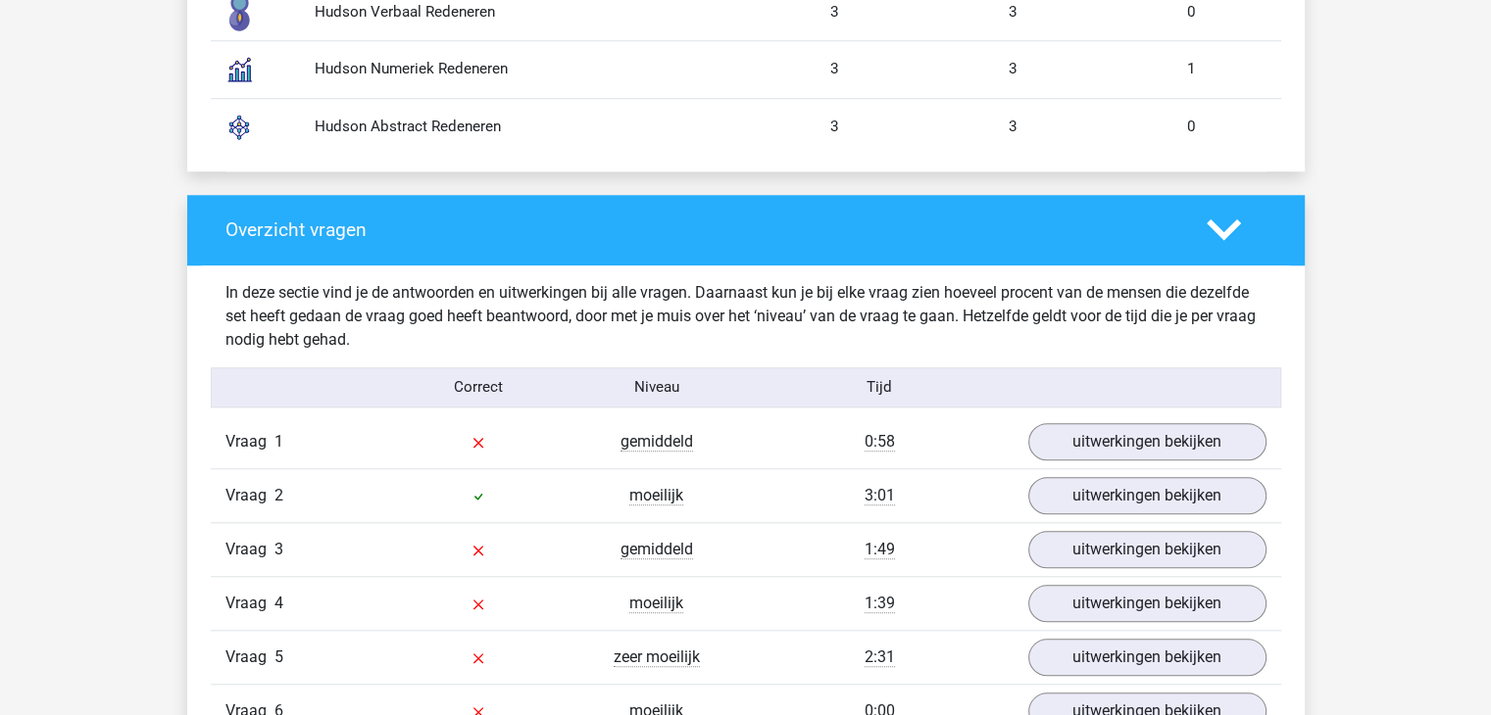
drag, startPoint x: 393, startPoint y: 338, endPoint x: 415, endPoint y: 334, distance: 21.9
click at [415, 334] on div "In deze sectie vind je de antwoorden en uitwerkingen bij alle vragen. Daarnaast…" at bounding box center [746, 316] width 1070 height 71
click at [1078, 444] on link "uitwerkingen bekijken" at bounding box center [1145, 441] width 273 height 43
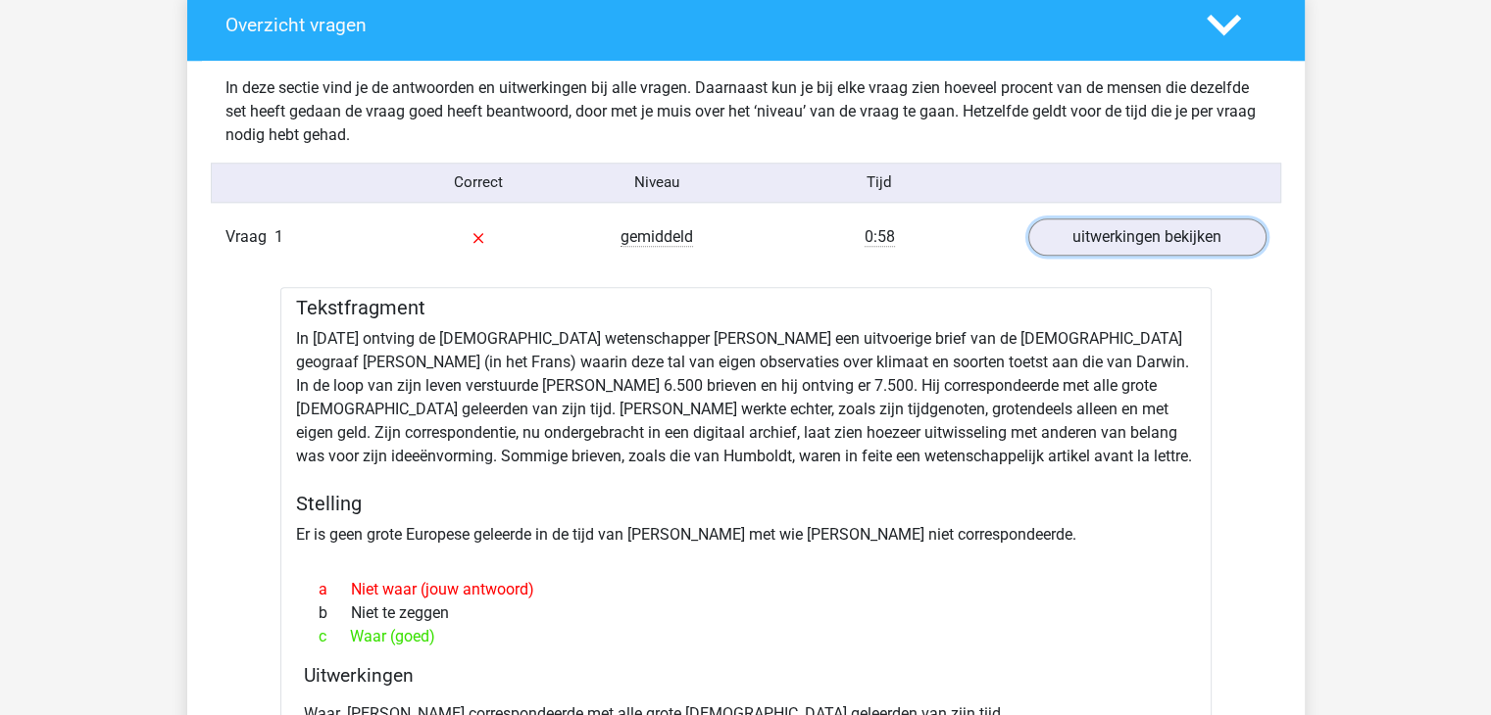
scroll to position [1952, 0]
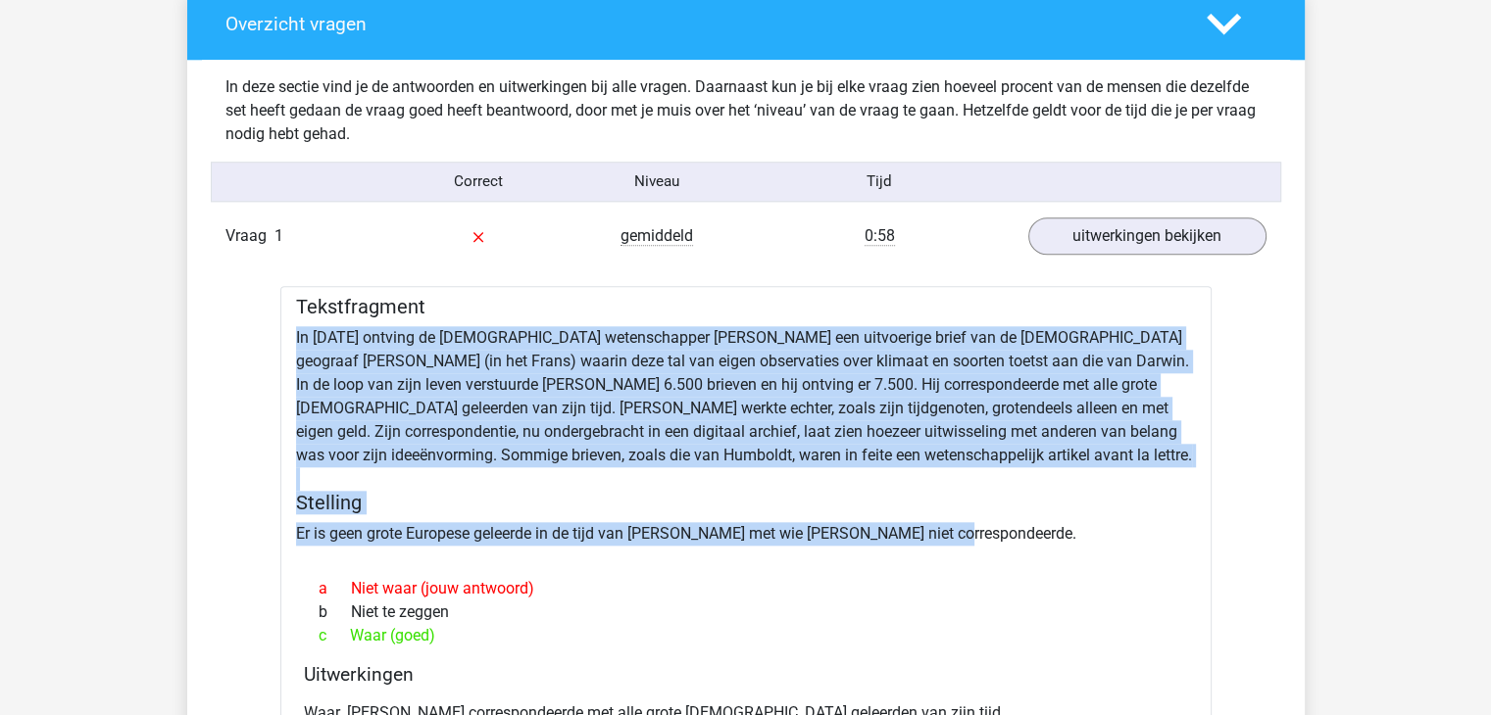
drag, startPoint x: 962, startPoint y: 525, endPoint x: 268, endPoint y: 319, distance: 725.0
copy div "In [DATE] ontving de [DEMOGRAPHIC_DATA] wetenschapper [PERSON_NAME] een uitvoer…"
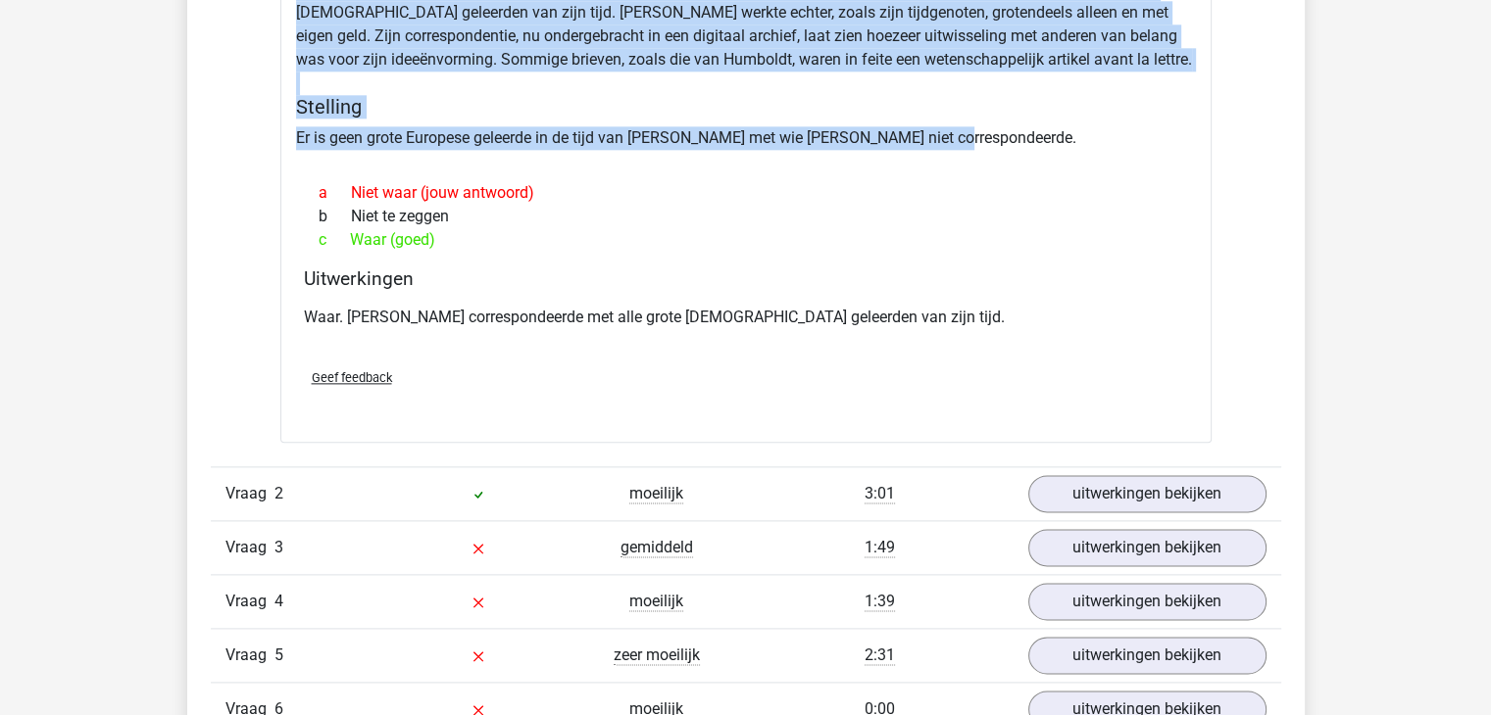
scroll to position [2387, 0]
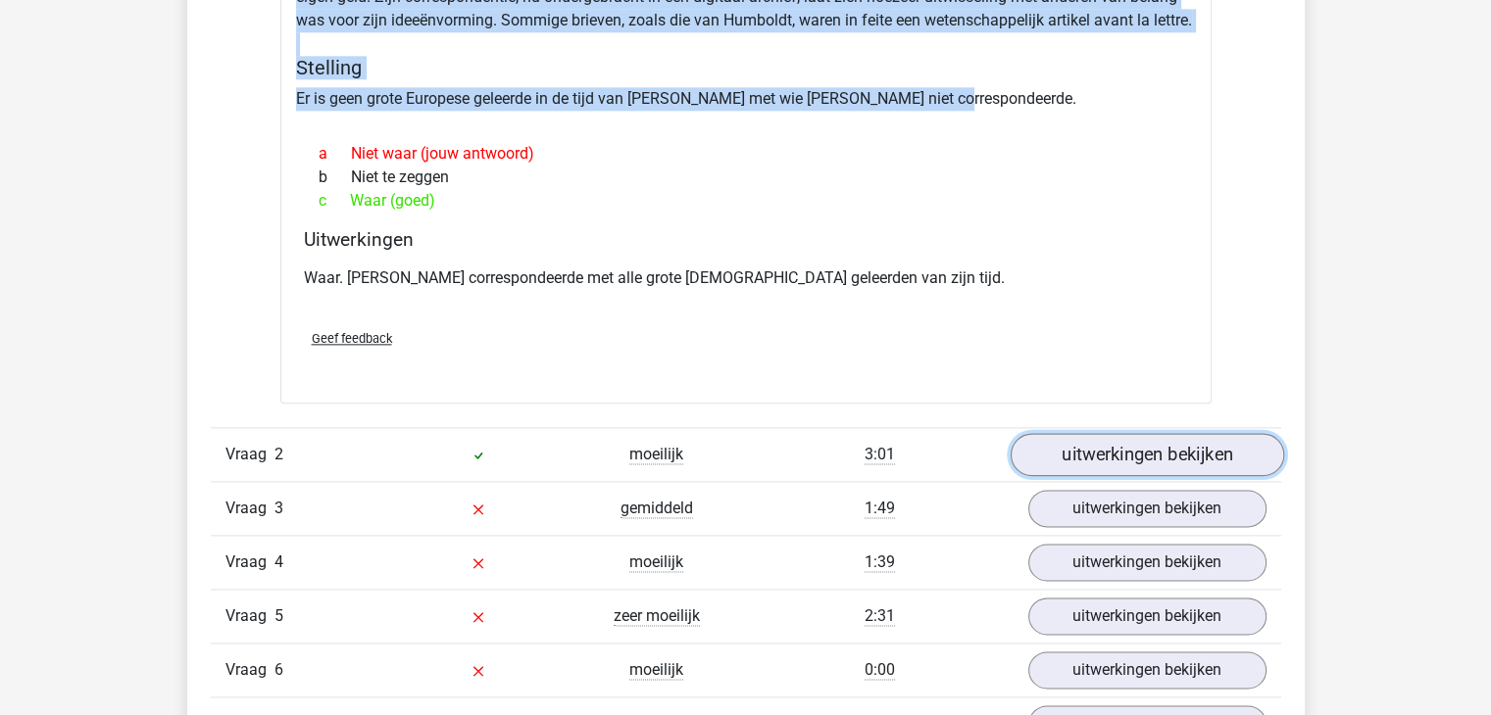
click at [1066, 463] on link "uitwerkingen bekijken" at bounding box center [1145, 454] width 273 height 43
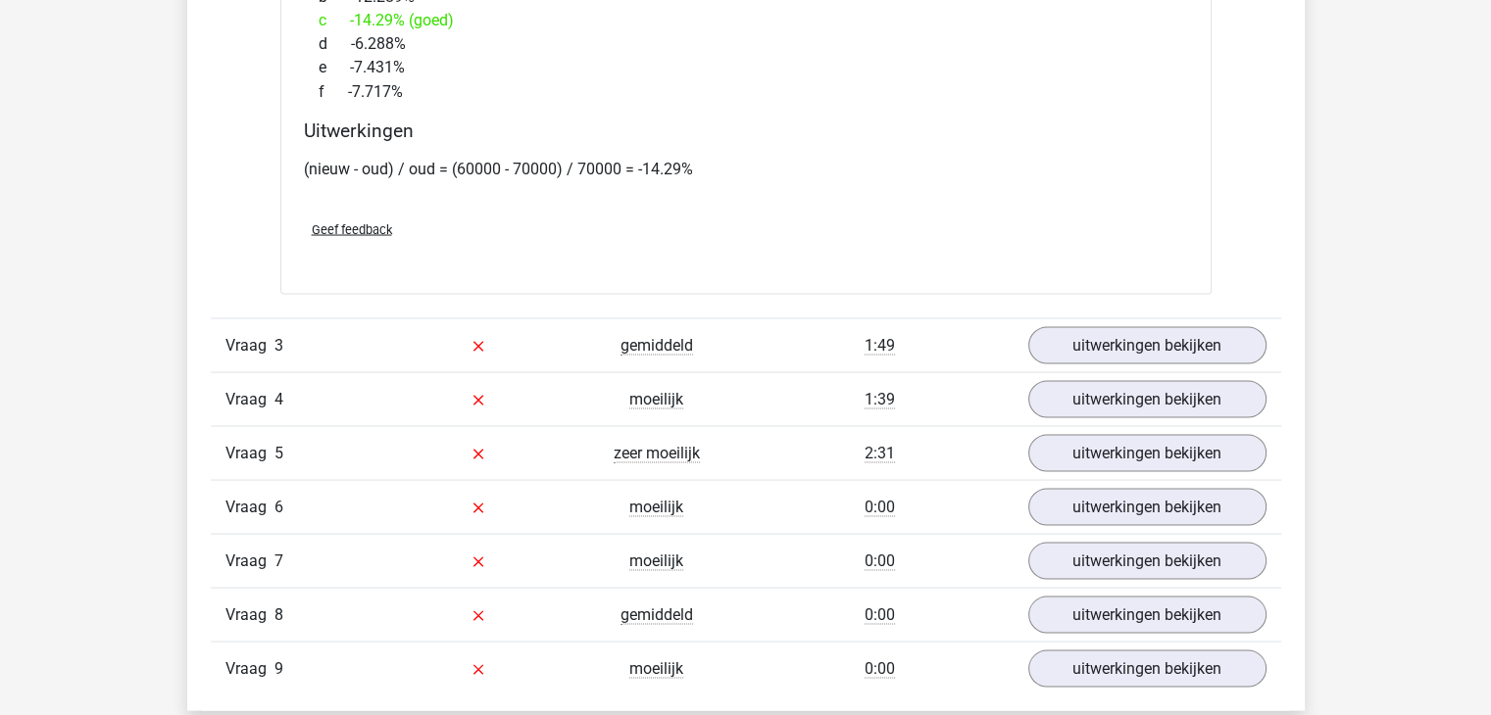
scroll to position [3659, 0]
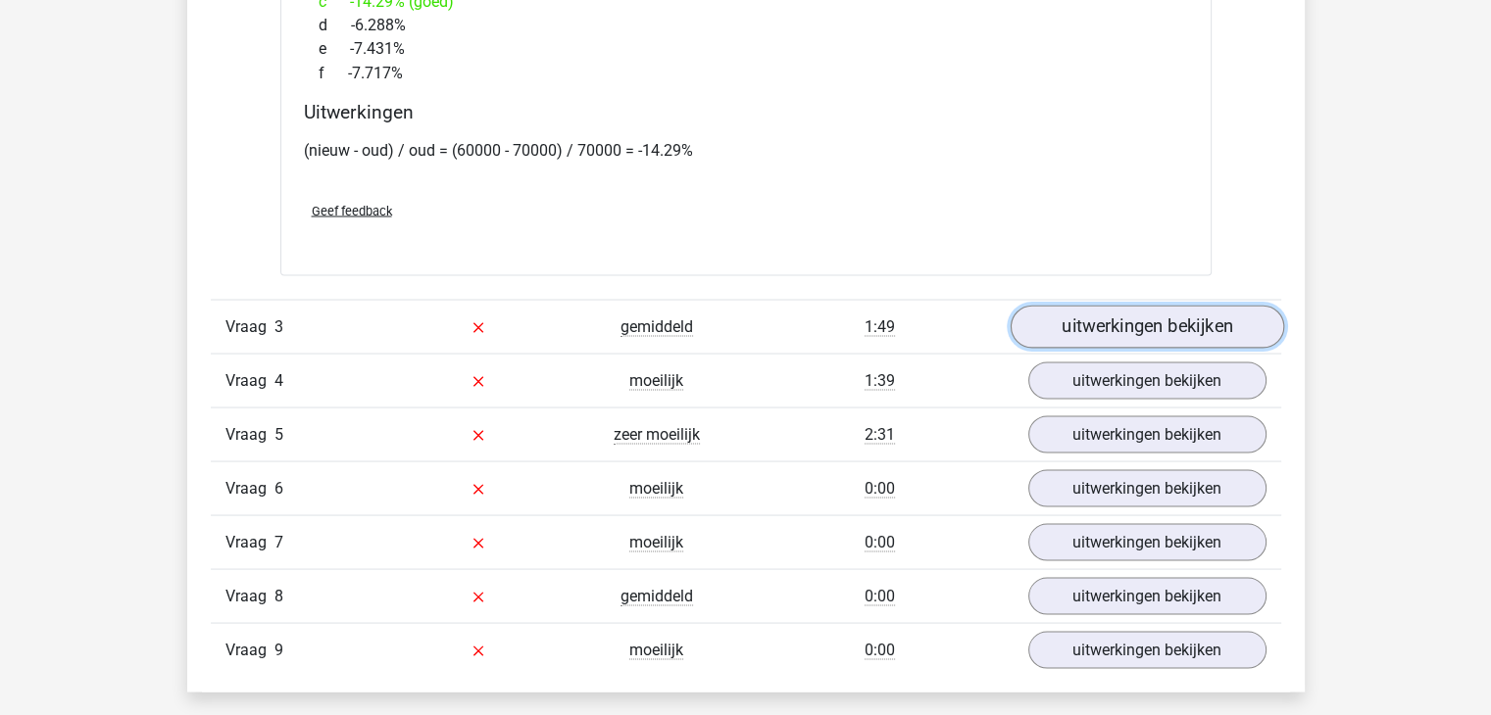
click at [1094, 326] on link "uitwerkingen bekijken" at bounding box center [1145, 326] width 273 height 43
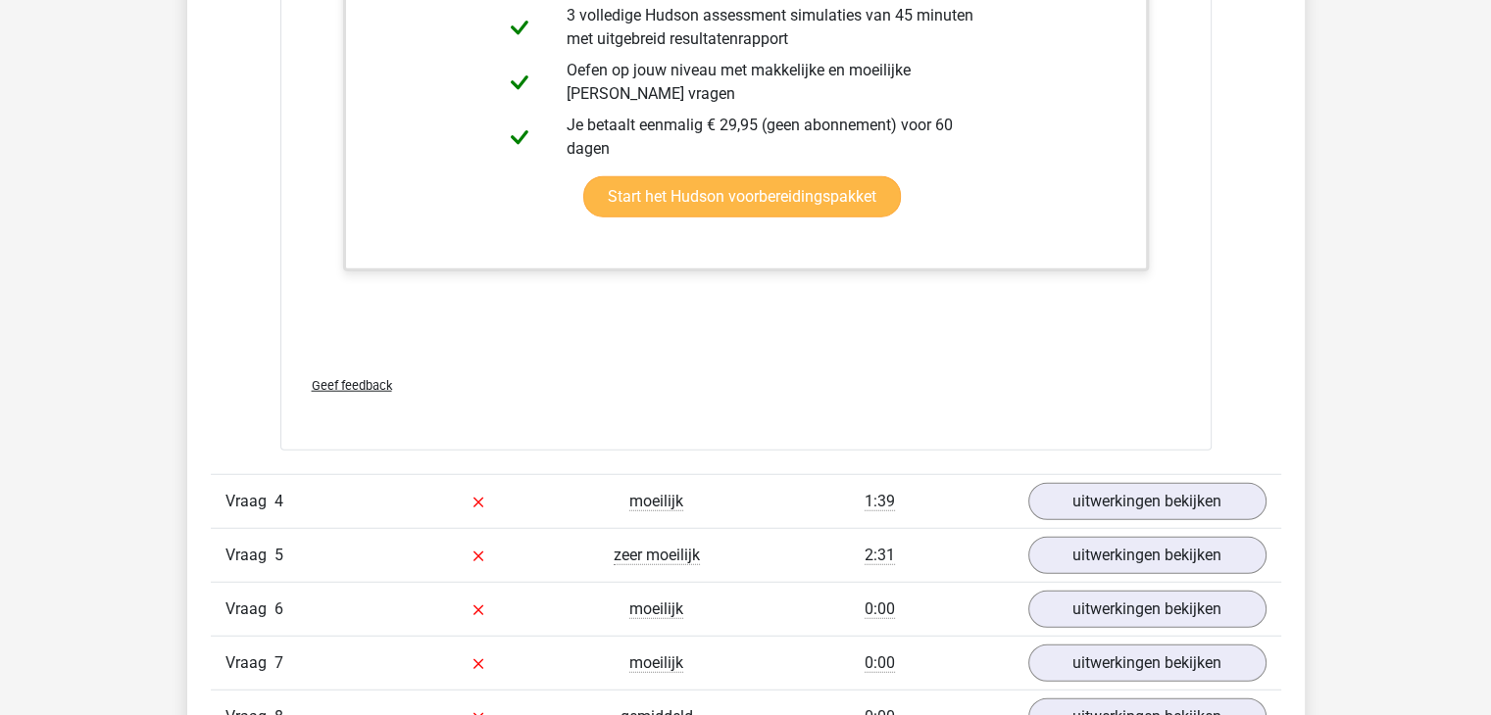
scroll to position [5170, 0]
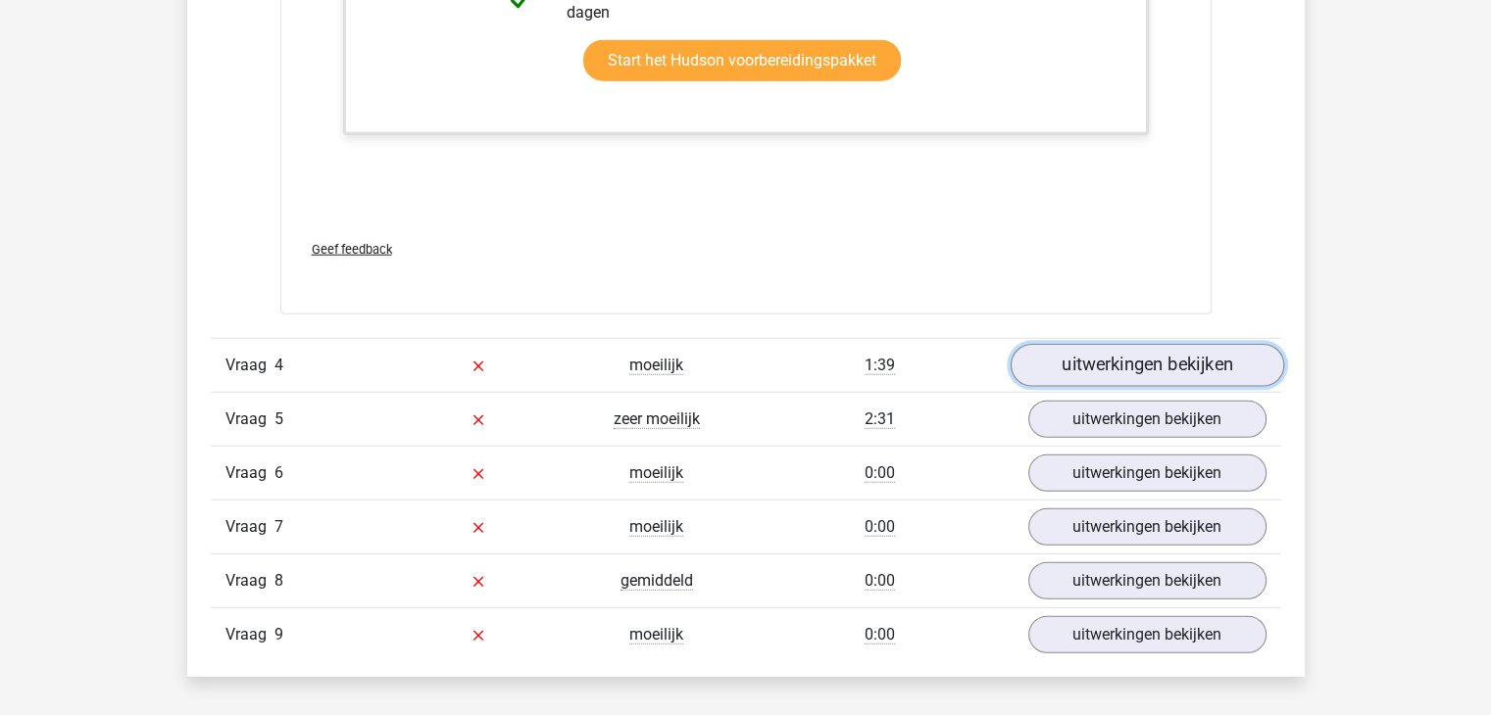
click at [1066, 369] on link "uitwerkingen bekijken" at bounding box center [1145, 366] width 273 height 43
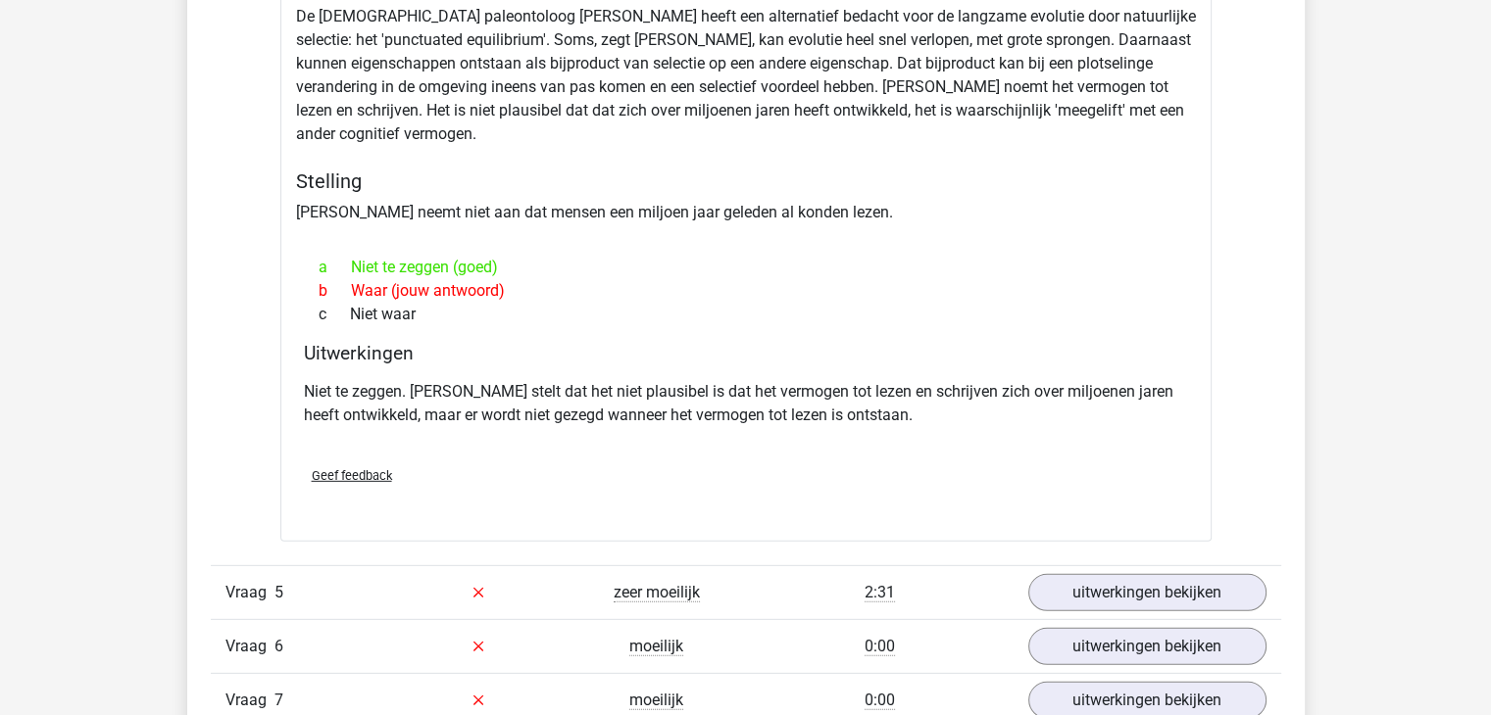
scroll to position [5622, 0]
click at [1156, 585] on link "uitwerkingen bekijken" at bounding box center [1145, 591] width 273 height 43
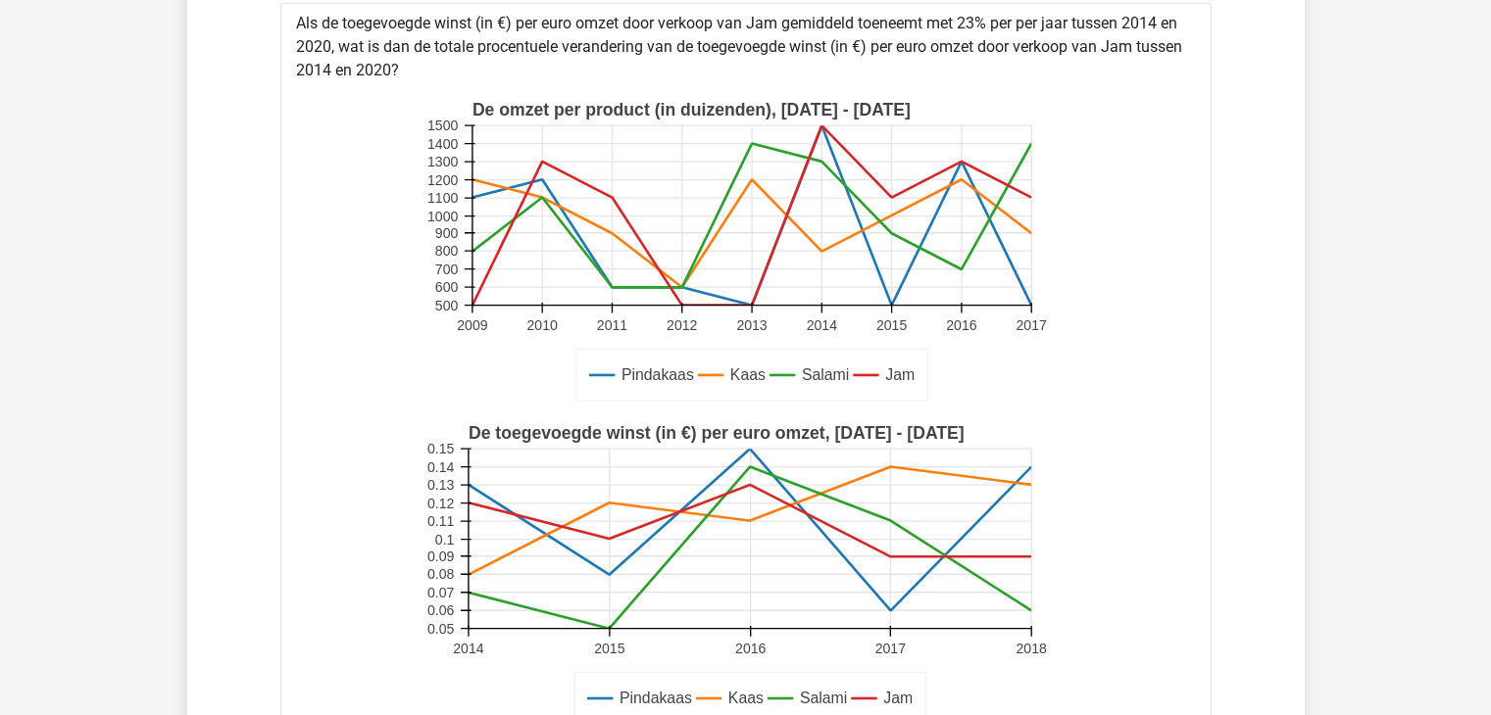
scroll to position [6262, 0]
